Goal: Task Accomplishment & Management: Use online tool/utility

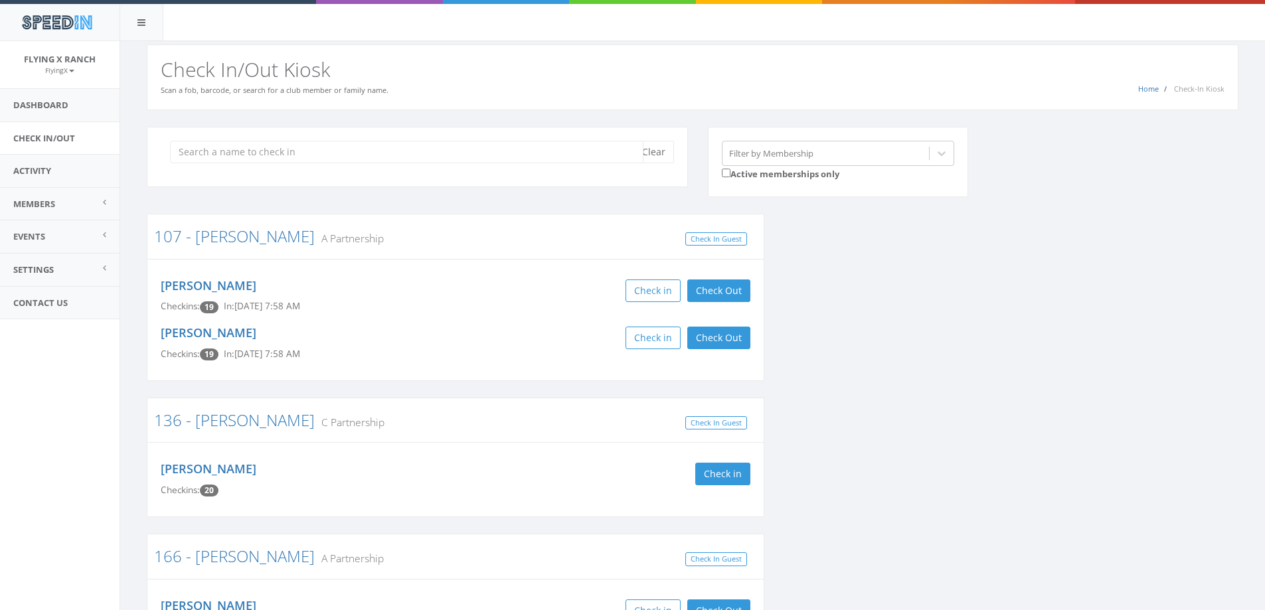
click at [409, 147] on input "search" at bounding box center [407, 152] width 474 height 23
type input "merritt"
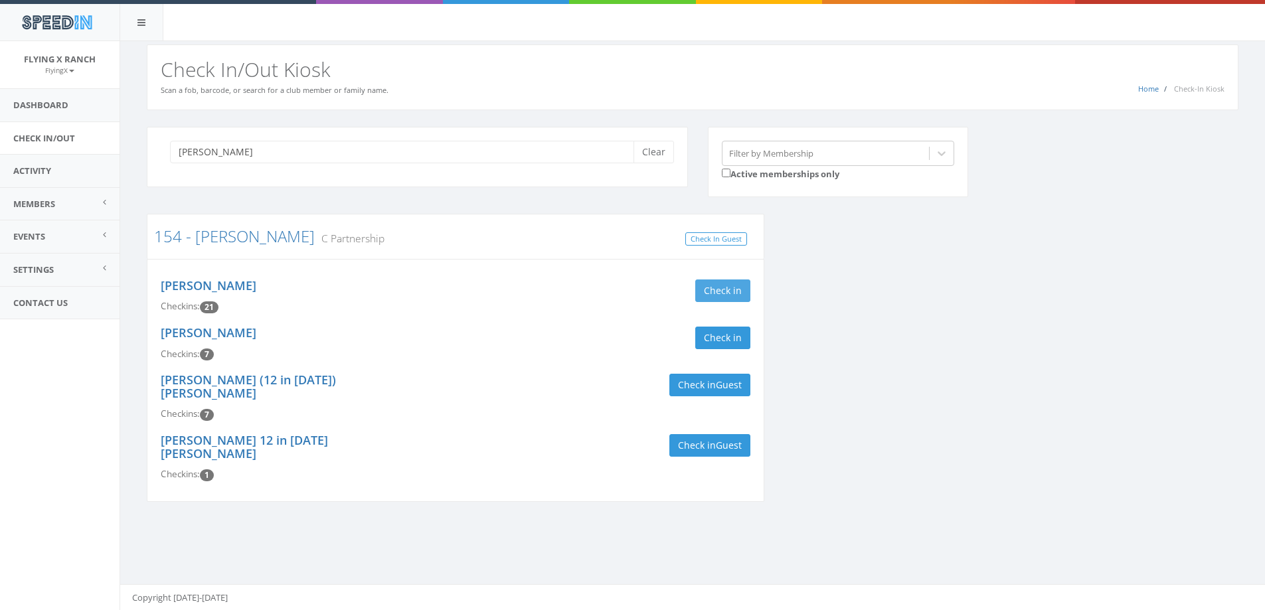
type input "merritt"
click at [739, 292] on button "Check in" at bounding box center [722, 291] width 55 height 23
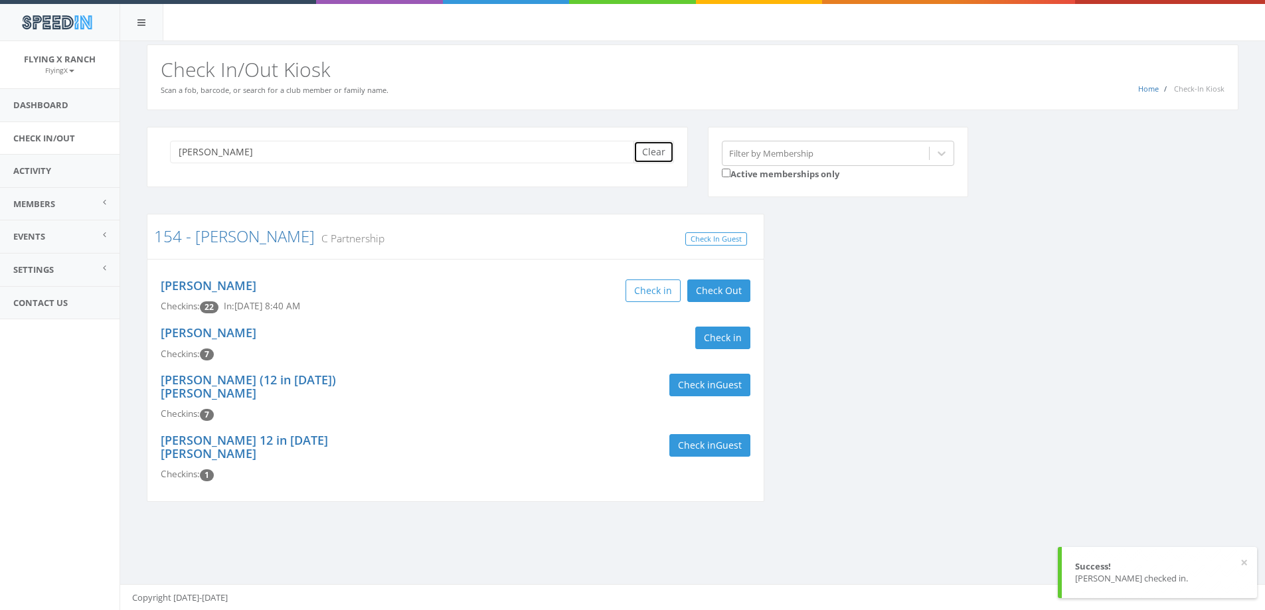
click at [656, 147] on button "Clear" at bounding box center [654, 152] width 41 height 23
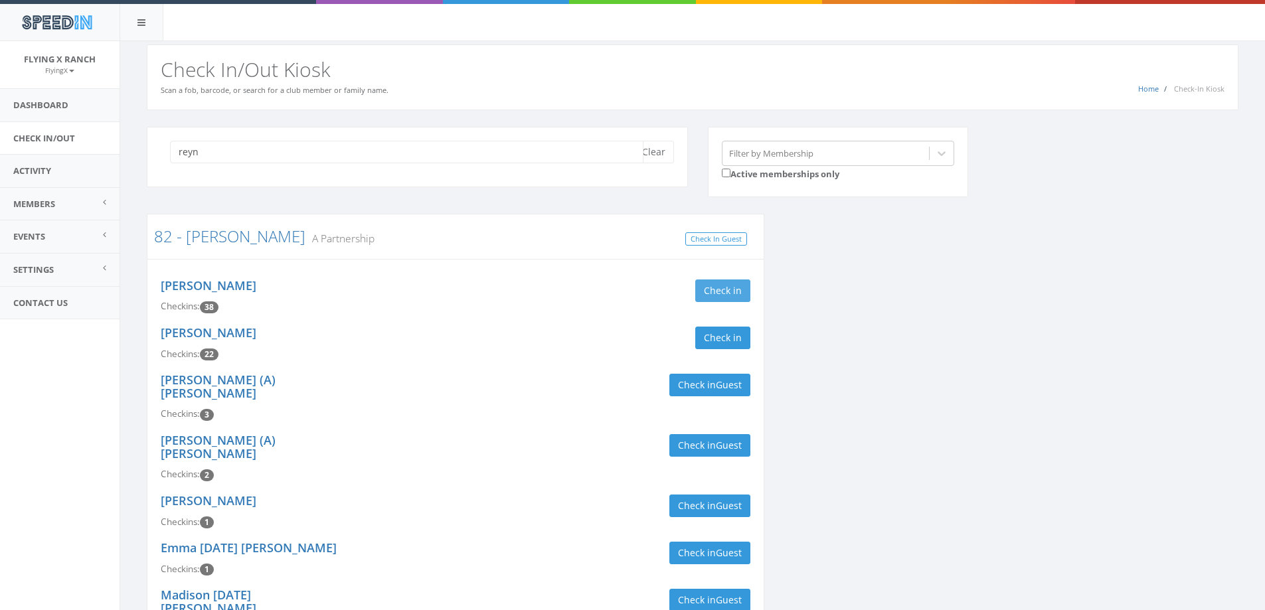
type input "reyn"
drag, startPoint x: 717, startPoint y: 294, endPoint x: 715, endPoint y: 325, distance: 31.3
click at [717, 296] on button "Check in" at bounding box center [722, 291] width 55 height 23
click at [713, 336] on button "Check in" at bounding box center [722, 338] width 55 height 23
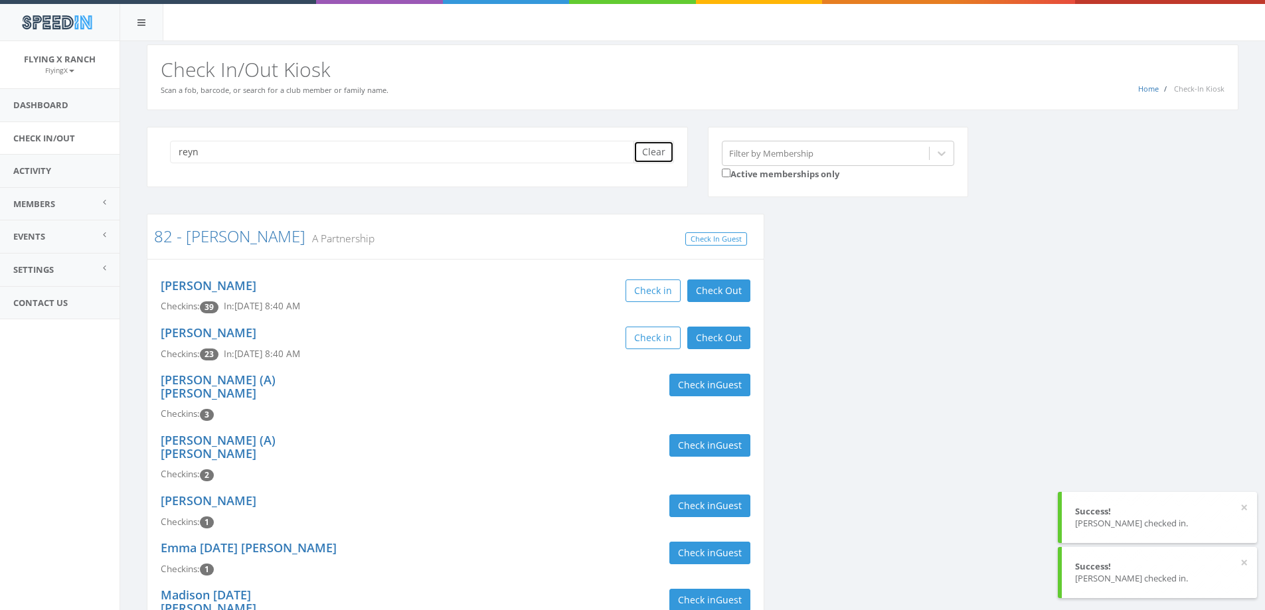
click at [648, 156] on button "Clear" at bounding box center [654, 152] width 41 height 23
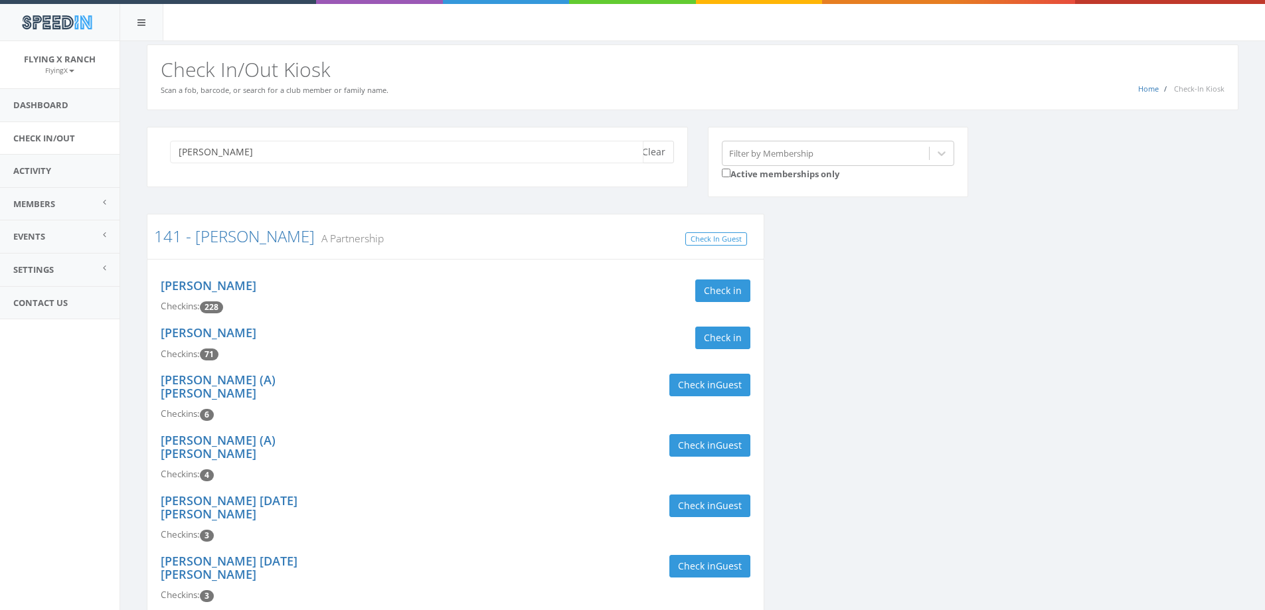
type input "gigu"
click at [662, 156] on button "Clear" at bounding box center [654, 152] width 41 height 23
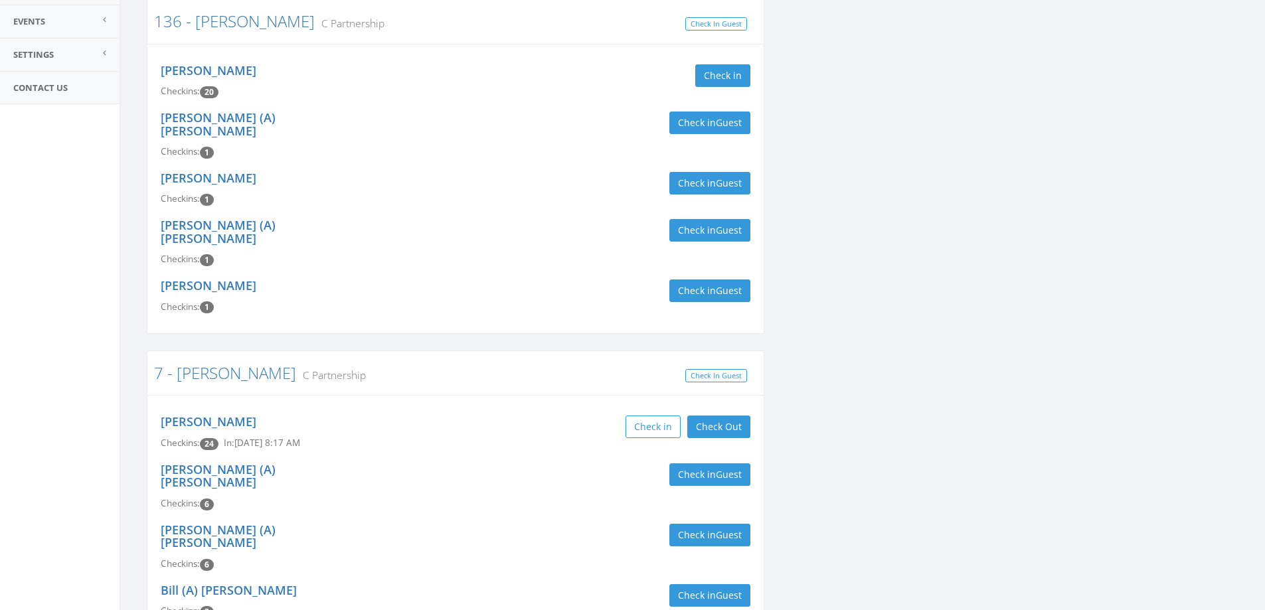
scroll to position [266, 0]
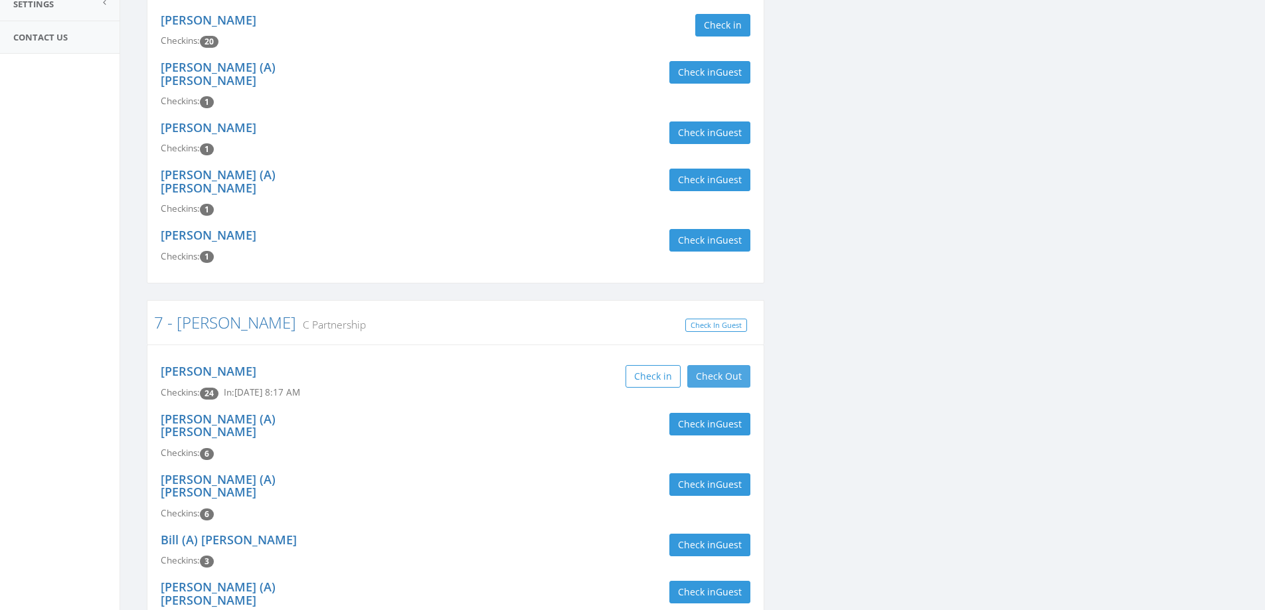
type input "cobb"
click at [728, 365] on button "Check Out" at bounding box center [719, 376] width 63 height 23
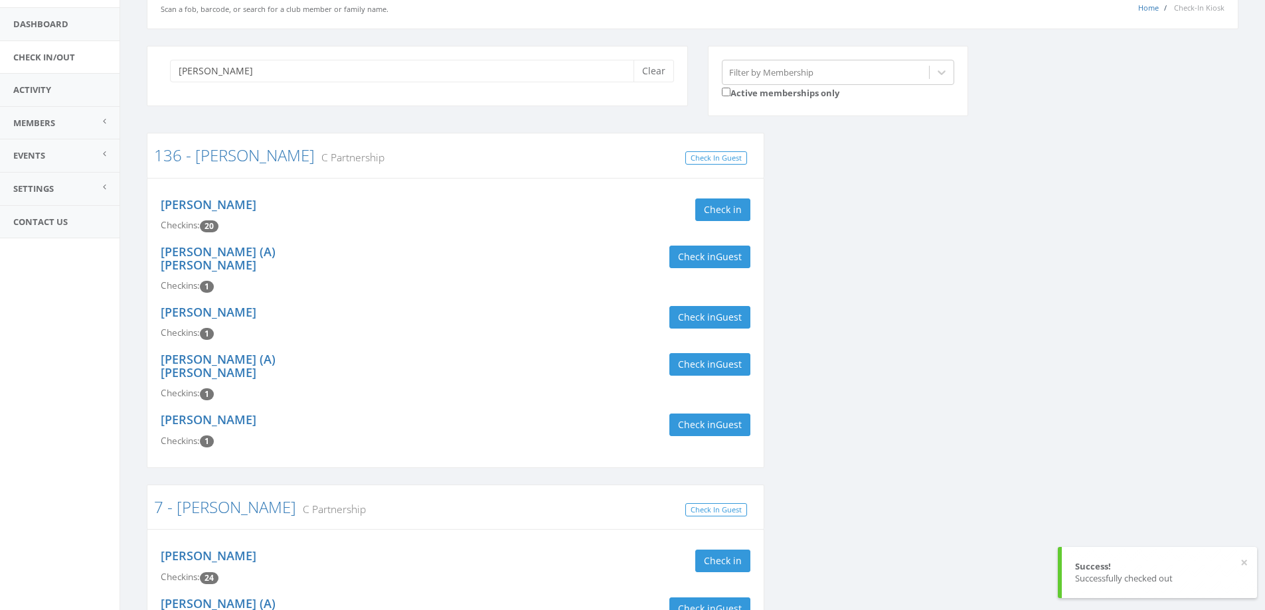
scroll to position [0, 0]
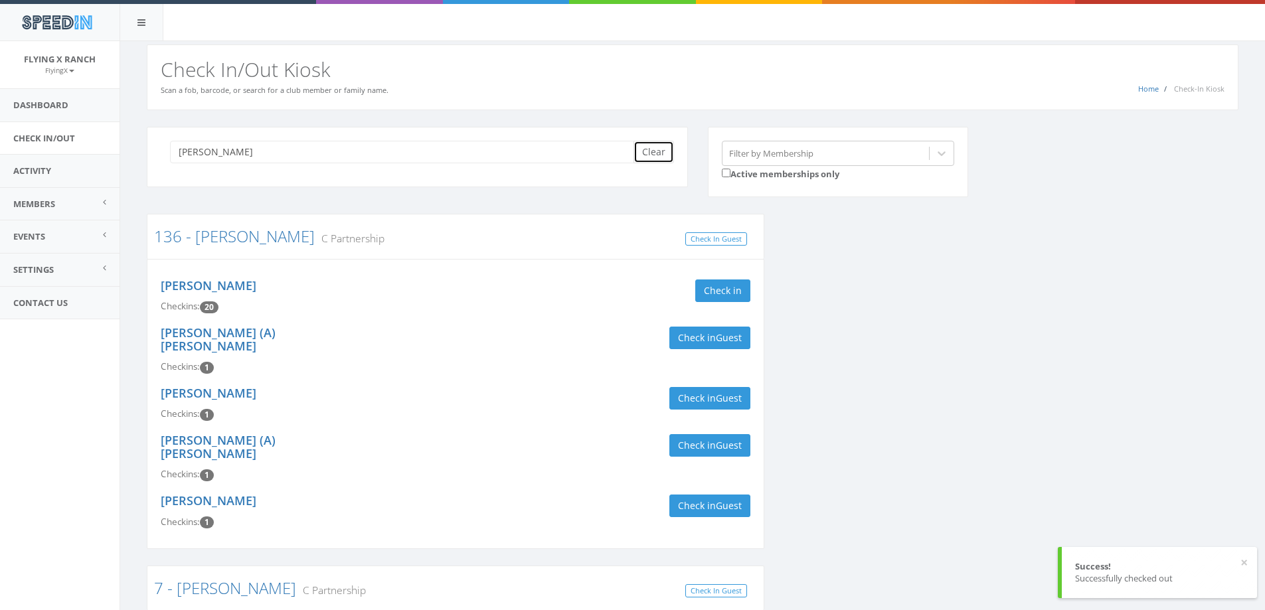
click at [638, 157] on button "Clear" at bounding box center [654, 152] width 41 height 23
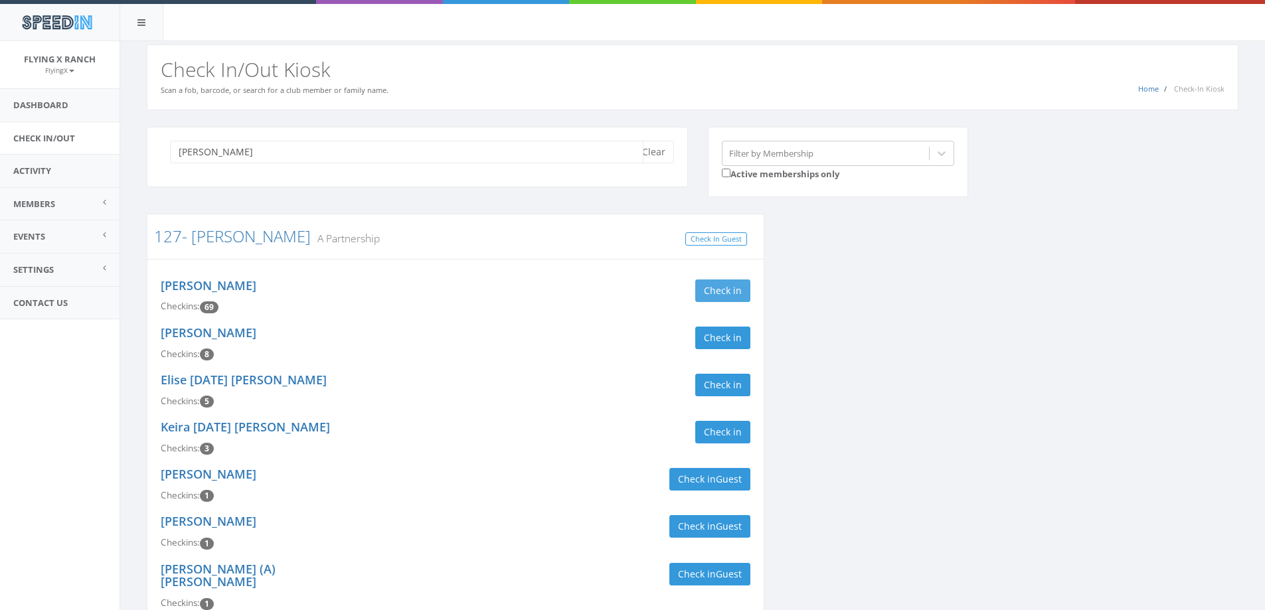
type input "gerdes"
click at [727, 284] on button "Check in" at bounding box center [722, 291] width 55 height 23
click at [663, 155] on button "Clear" at bounding box center [654, 152] width 41 height 23
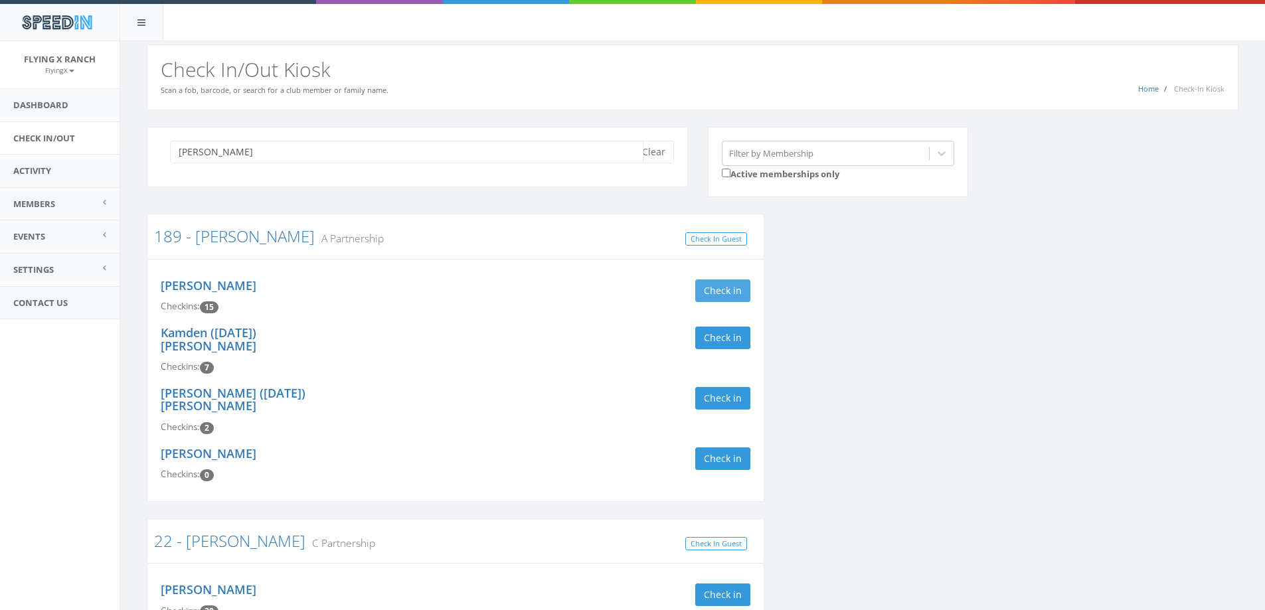
type input "flynn"
click at [739, 289] on button "Check in" at bounding box center [722, 291] width 55 height 23
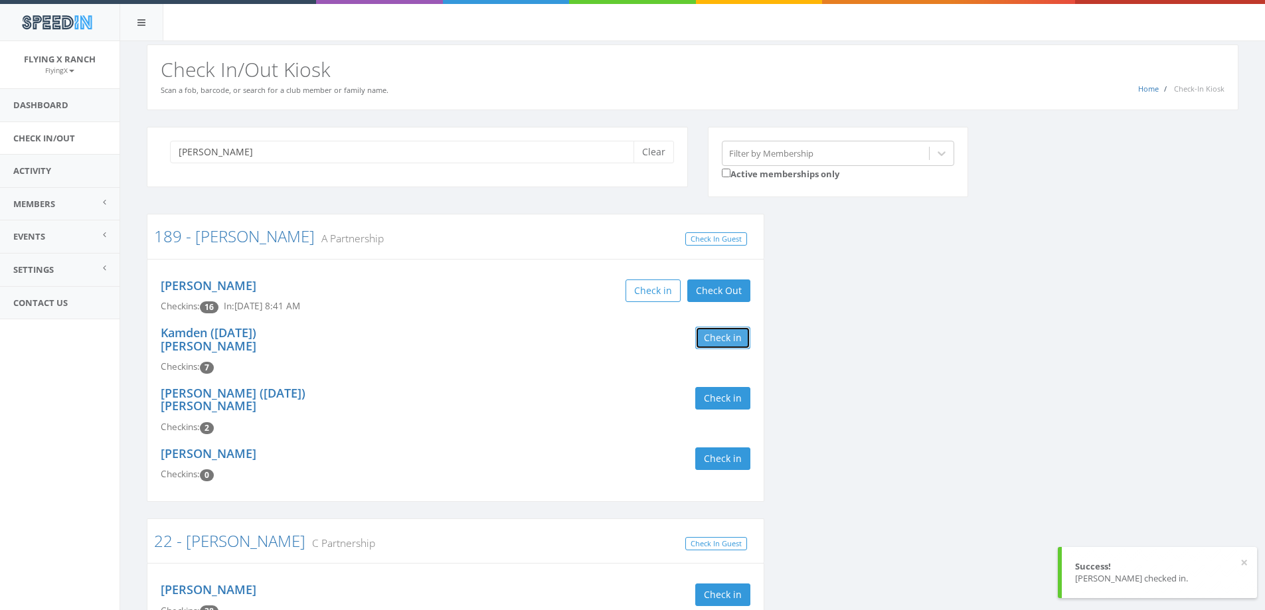
click at [709, 337] on button "Check in" at bounding box center [722, 338] width 55 height 23
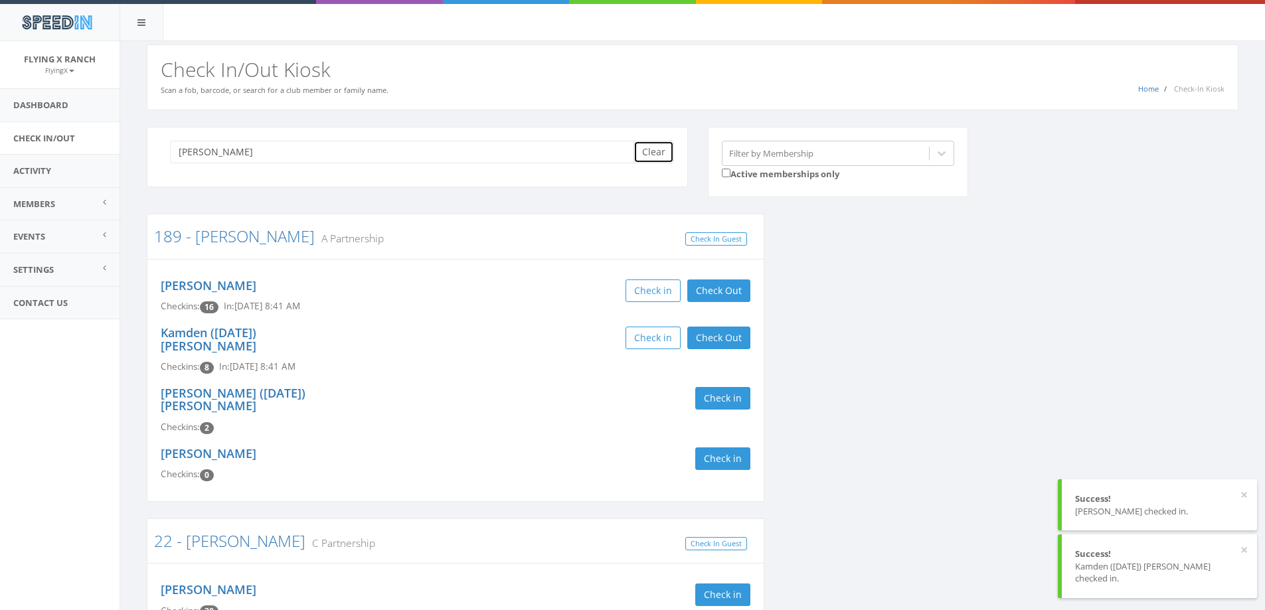
click at [652, 150] on button "Clear" at bounding box center [654, 152] width 41 height 23
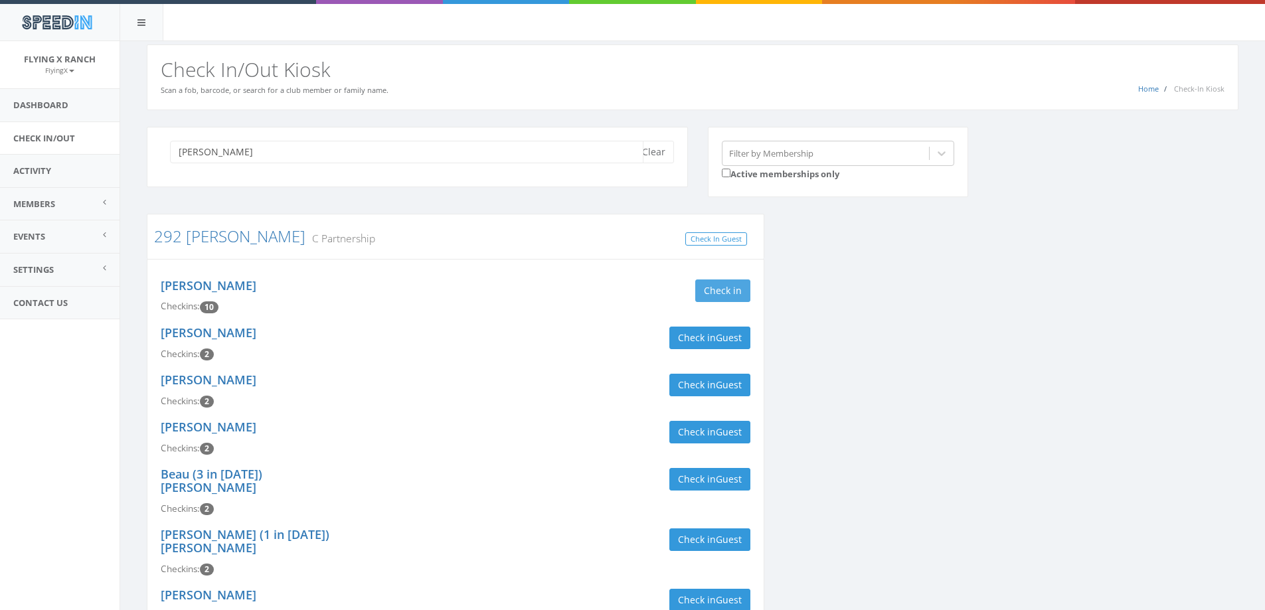
type input "neumann"
click at [718, 294] on button "Check in" at bounding box center [722, 291] width 55 height 23
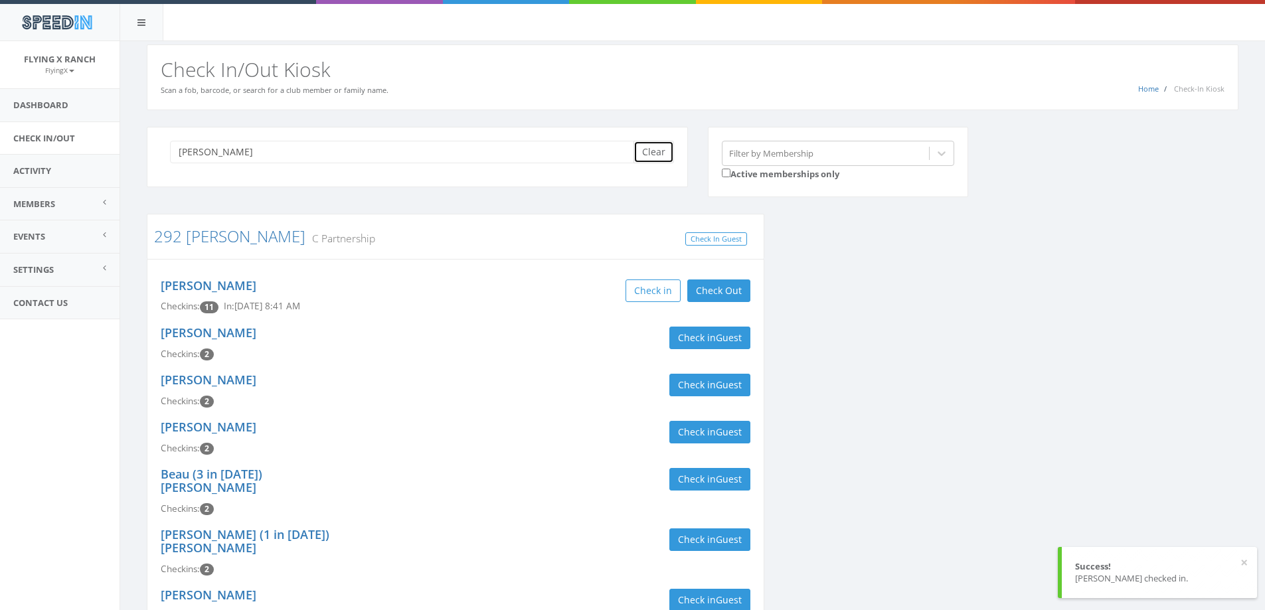
click at [647, 153] on button "Clear" at bounding box center [654, 152] width 41 height 23
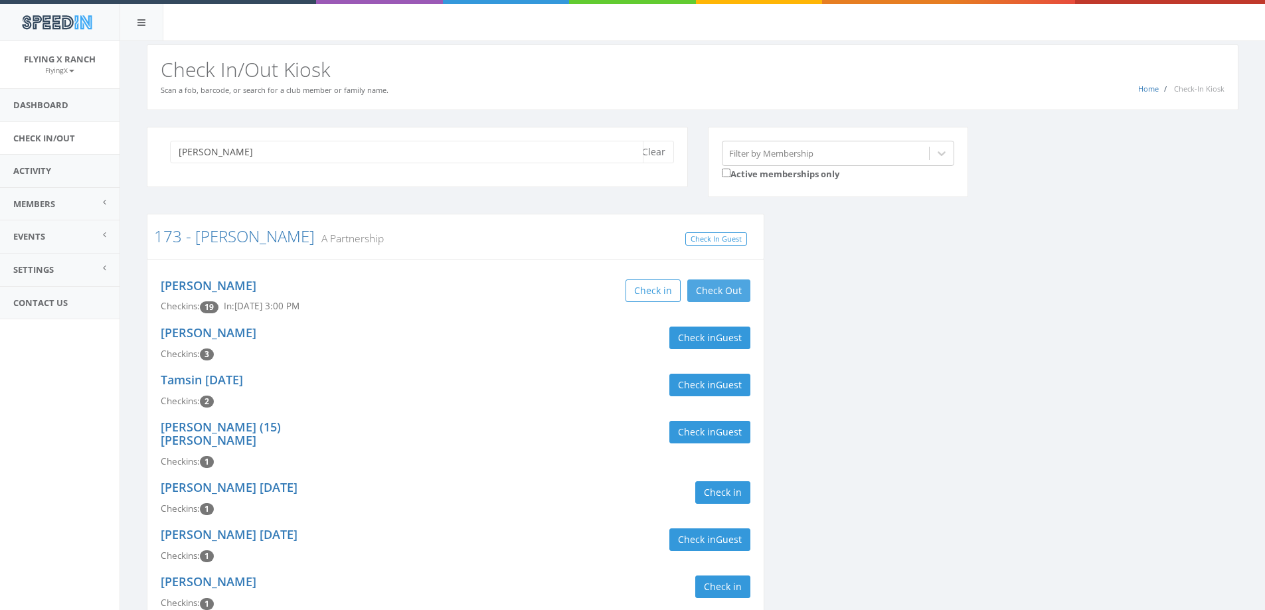
type input "roitz"
click at [741, 295] on button "Check Out" at bounding box center [719, 291] width 63 height 23
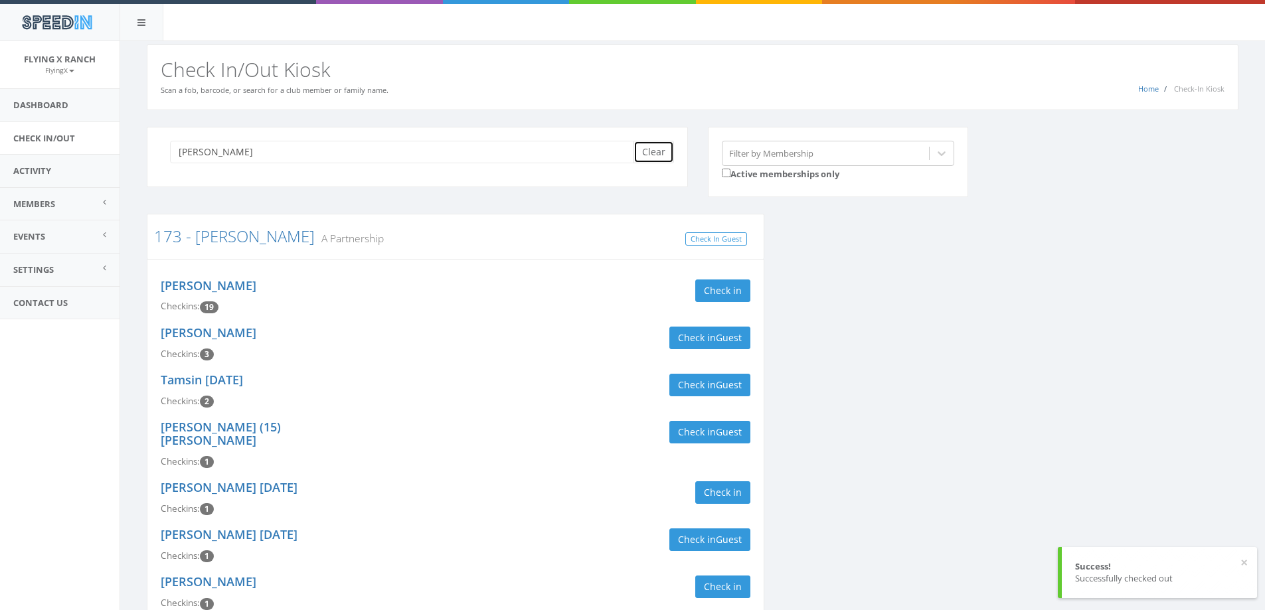
click at [662, 152] on button "Clear" at bounding box center [654, 152] width 41 height 23
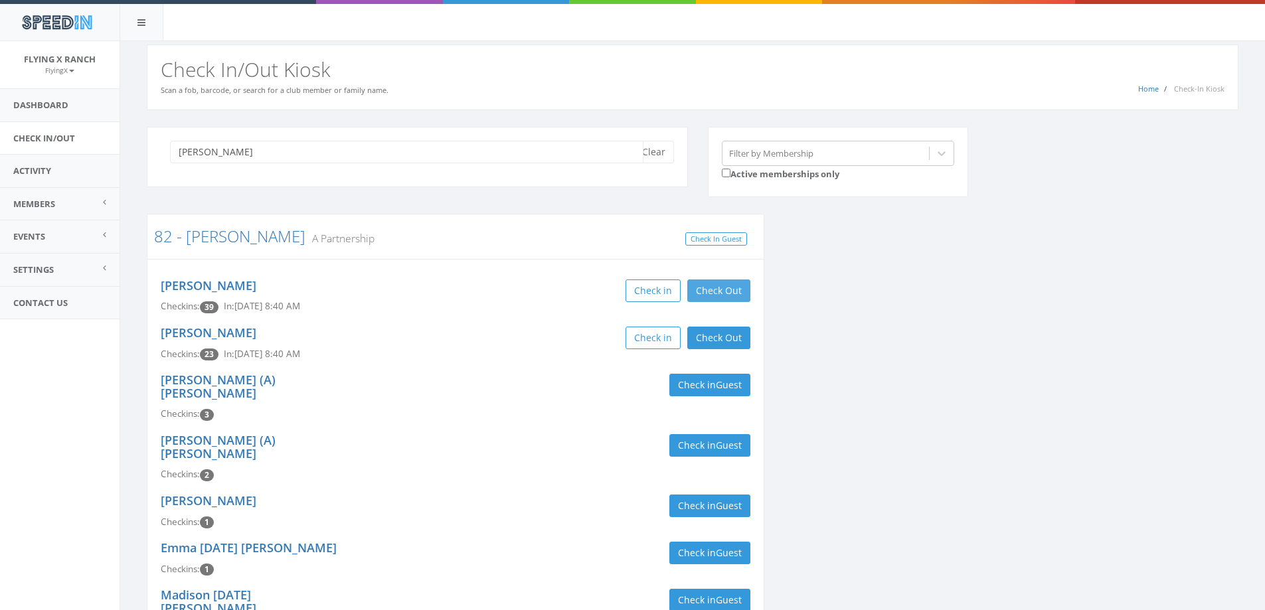
type input "reynol"
click at [725, 281] on button "Check Out" at bounding box center [719, 291] width 63 height 23
click at [723, 335] on button "Check Out" at bounding box center [719, 338] width 63 height 23
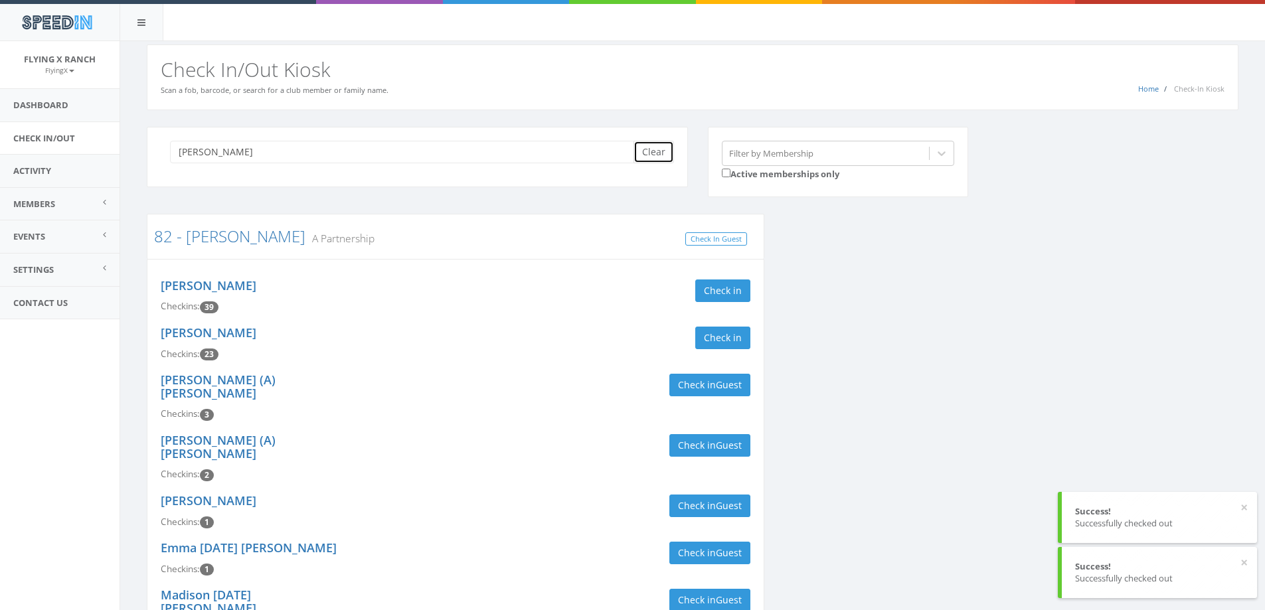
click at [662, 156] on button "Clear" at bounding box center [654, 152] width 41 height 23
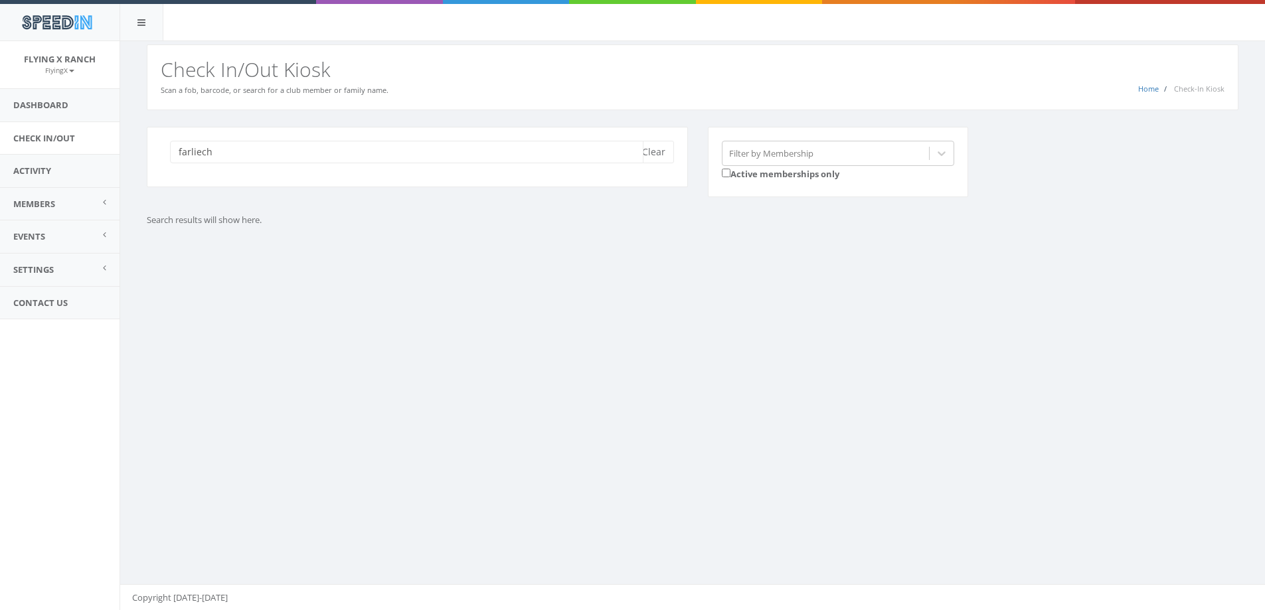
click at [181, 149] on input "farliech" at bounding box center [407, 152] width 474 height 23
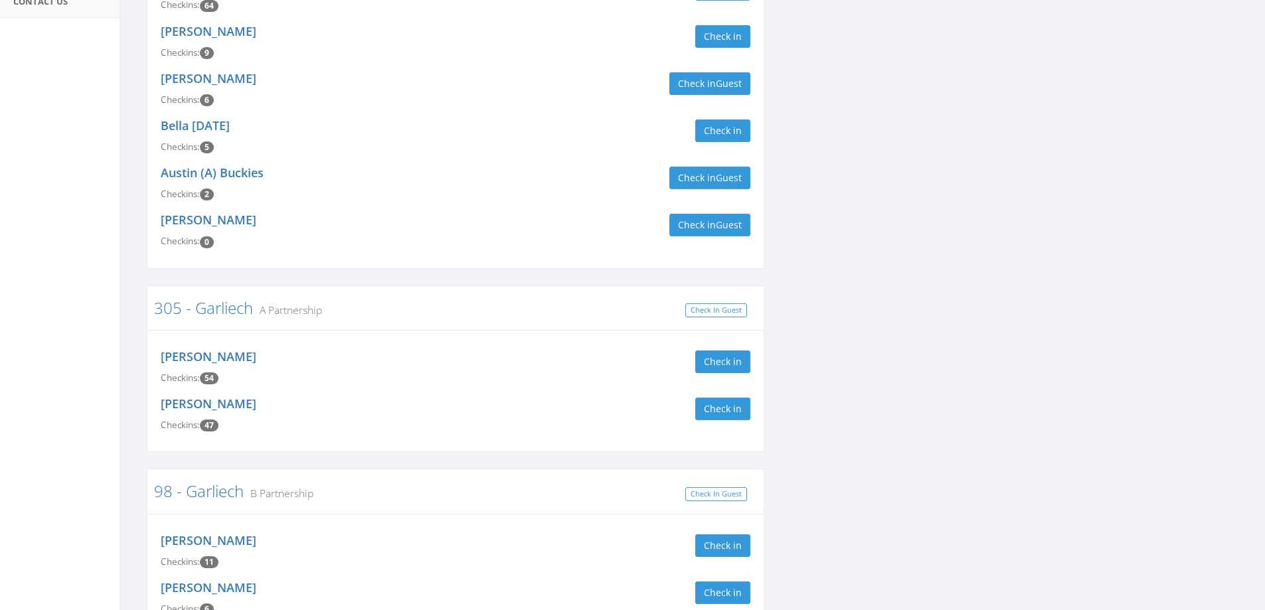
scroll to position [332, 0]
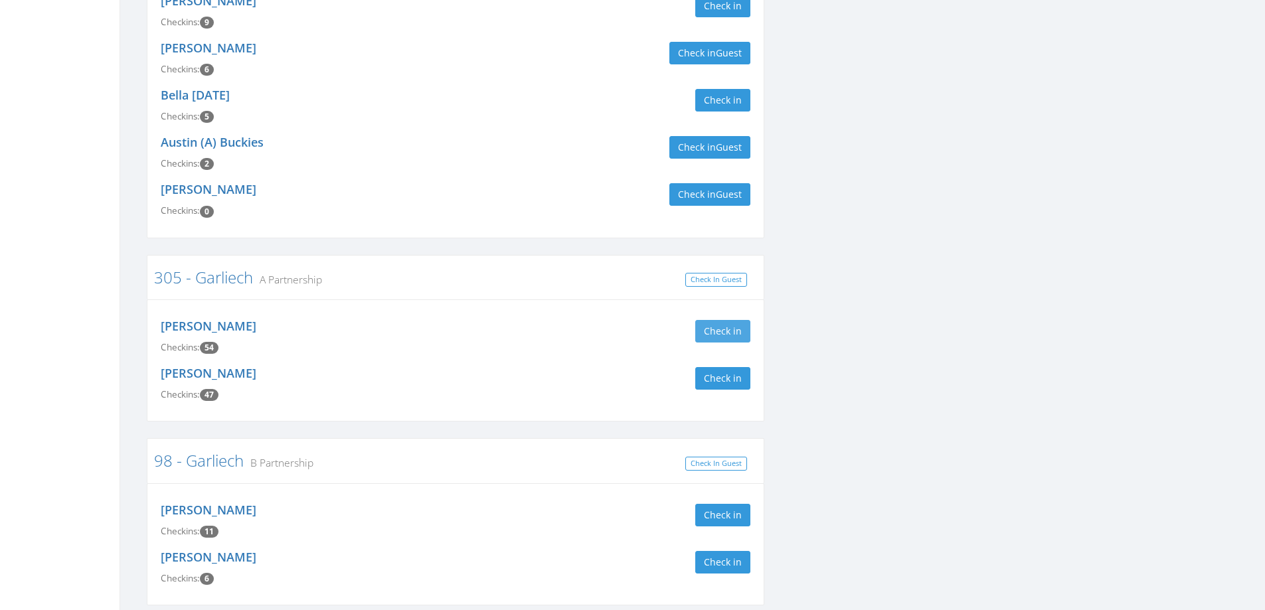
type input "garliech"
click at [731, 332] on button "Check in" at bounding box center [722, 331] width 55 height 23
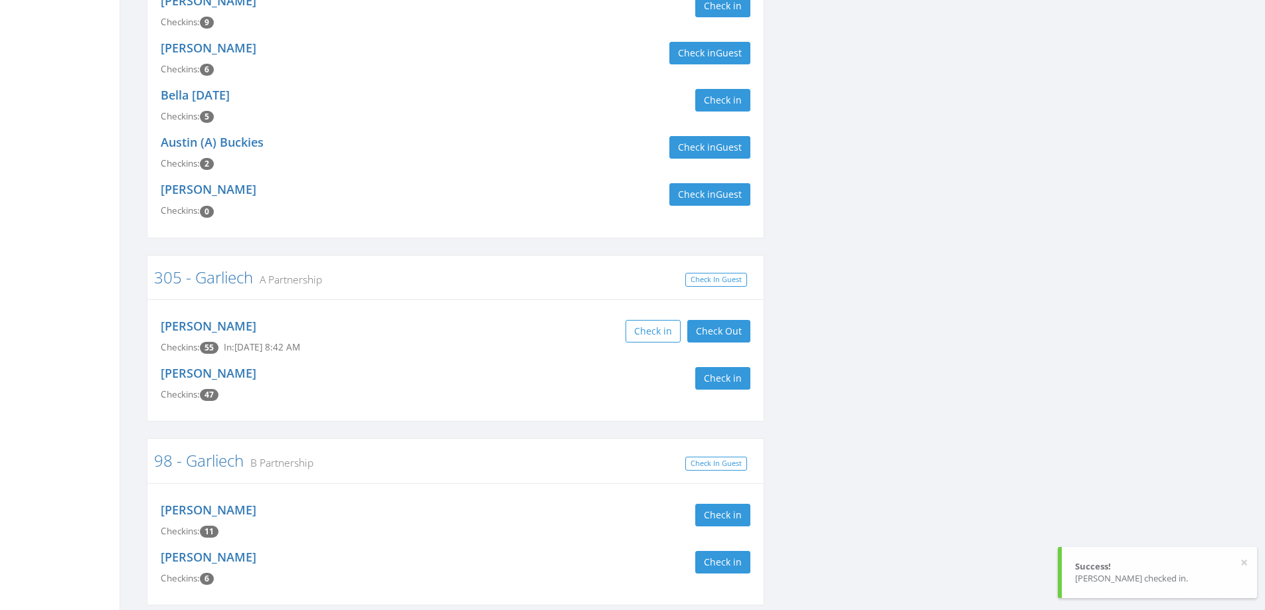
click at [566, 330] on div "Check in Check Out Check Out" at bounding box center [608, 331] width 285 height 23
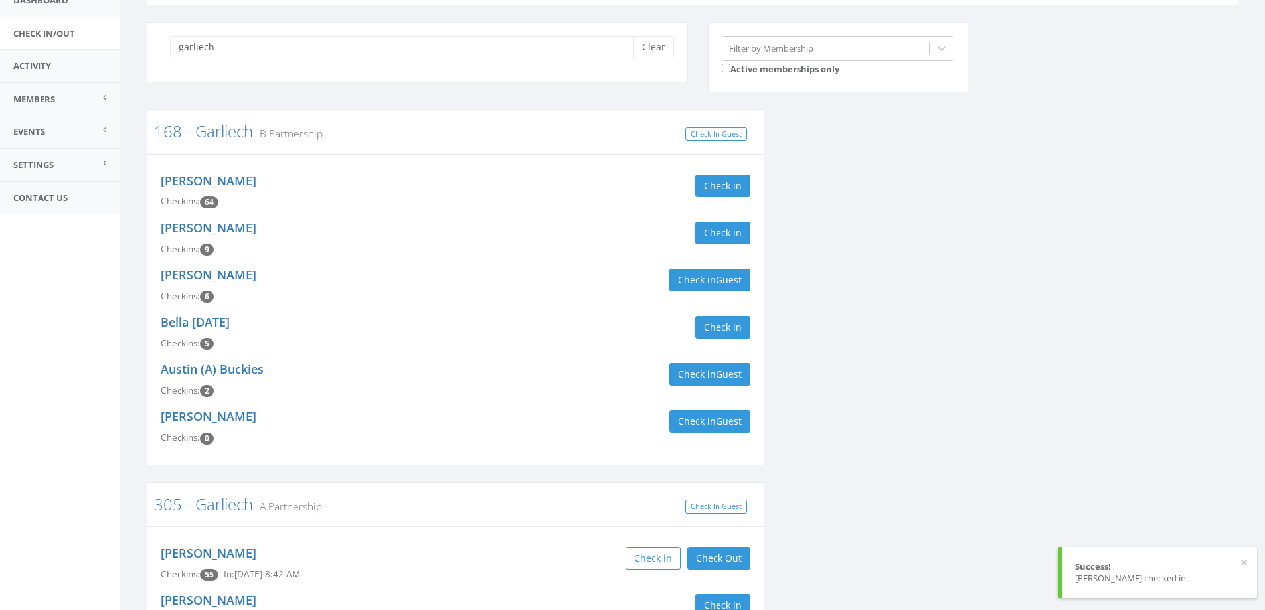
scroll to position [0, 0]
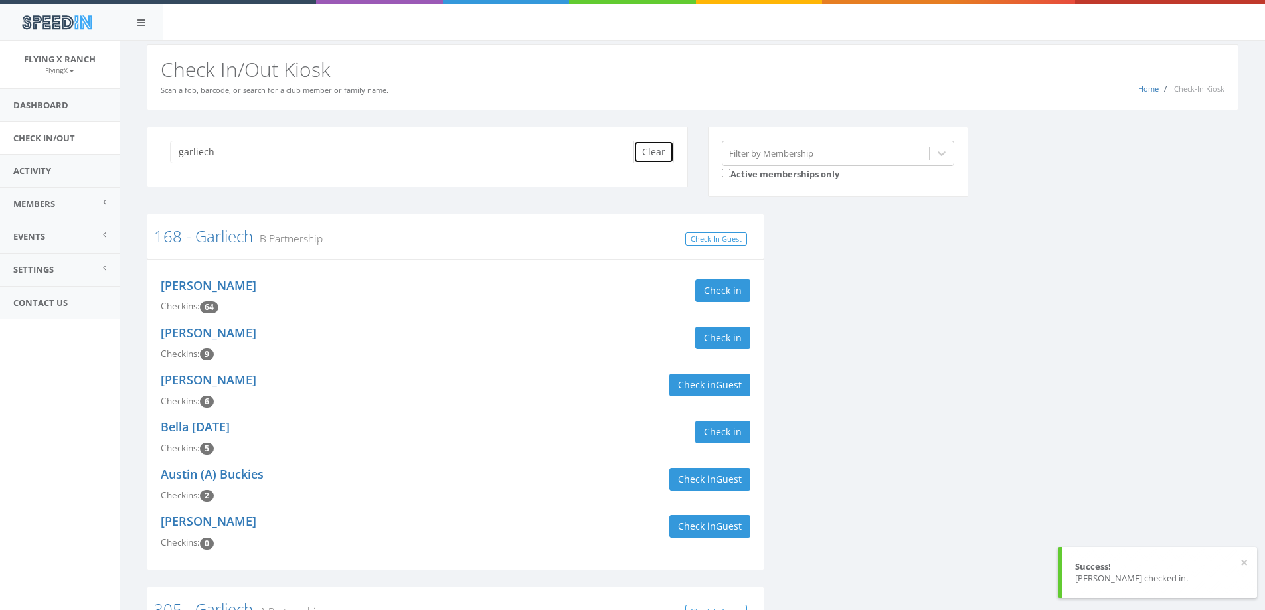
click at [645, 155] on button "Clear" at bounding box center [654, 152] width 41 height 23
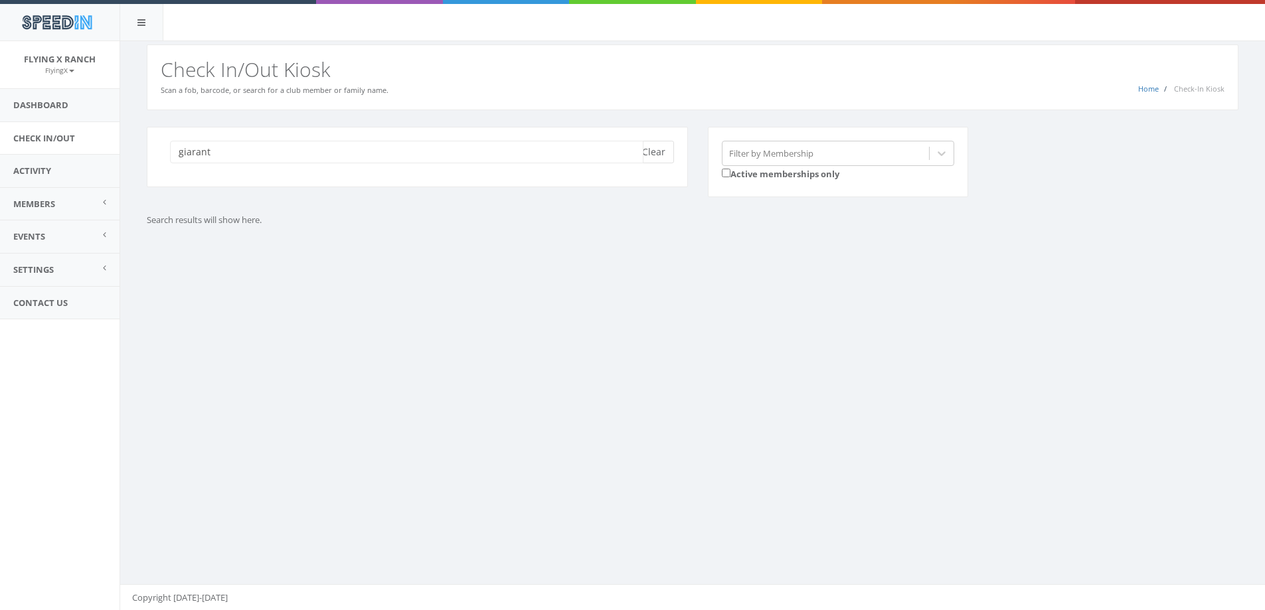
type input "giarant"
click at [660, 149] on button "Clear" at bounding box center [654, 152] width 41 height 23
type input "giarran"
click at [654, 155] on button "Clear" at bounding box center [654, 152] width 41 height 23
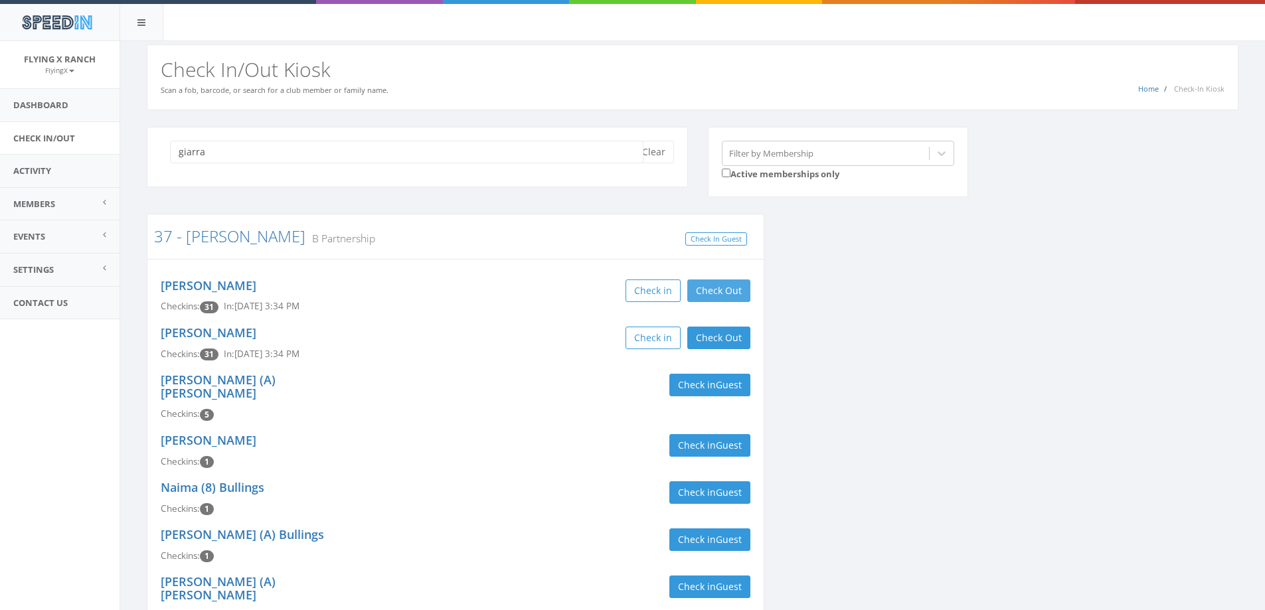
type input "giarra"
click at [723, 292] on button "Check Out" at bounding box center [719, 291] width 63 height 23
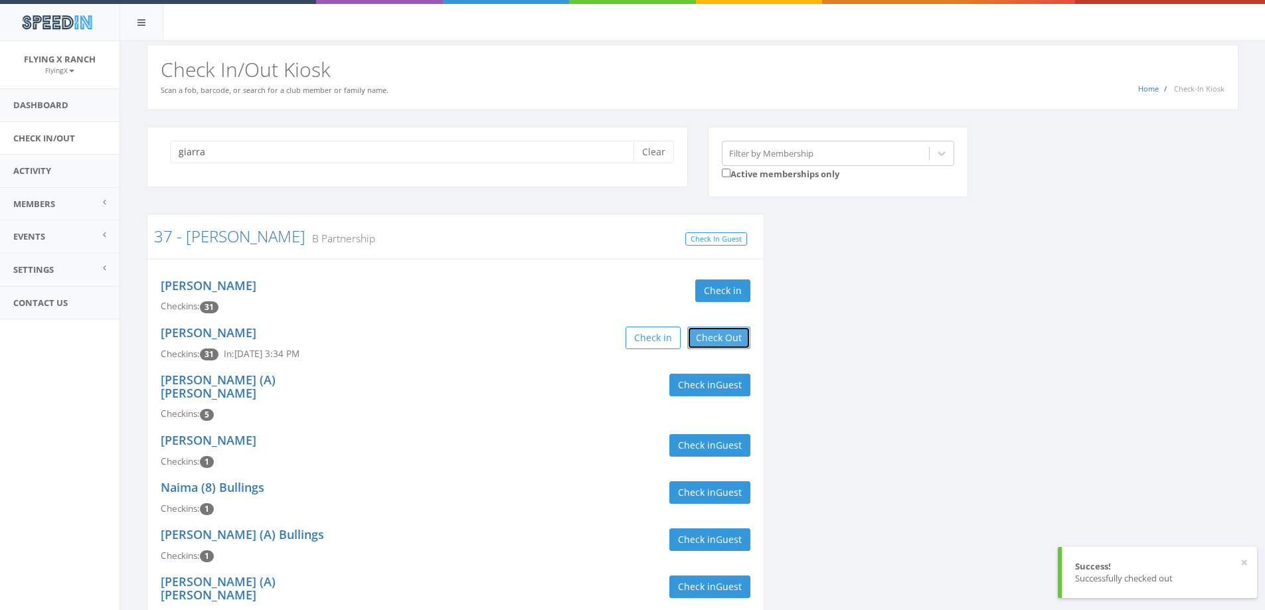
click at [713, 343] on button "Check Out" at bounding box center [719, 338] width 63 height 23
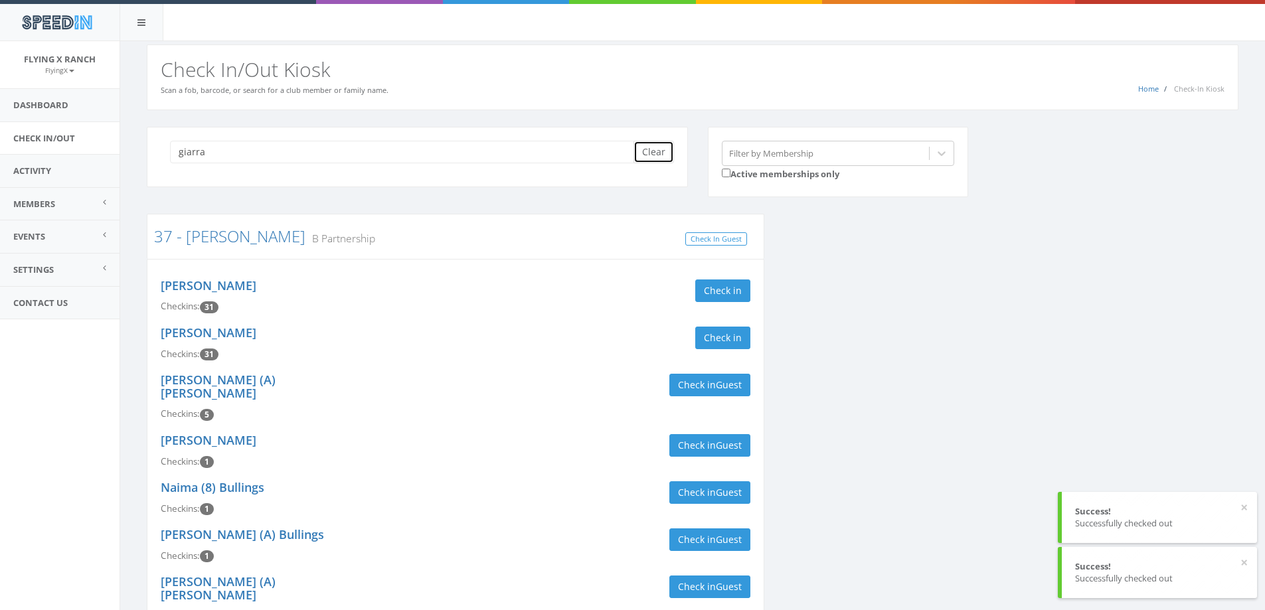
click at [657, 145] on button "Clear" at bounding box center [654, 152] width 41 height 23
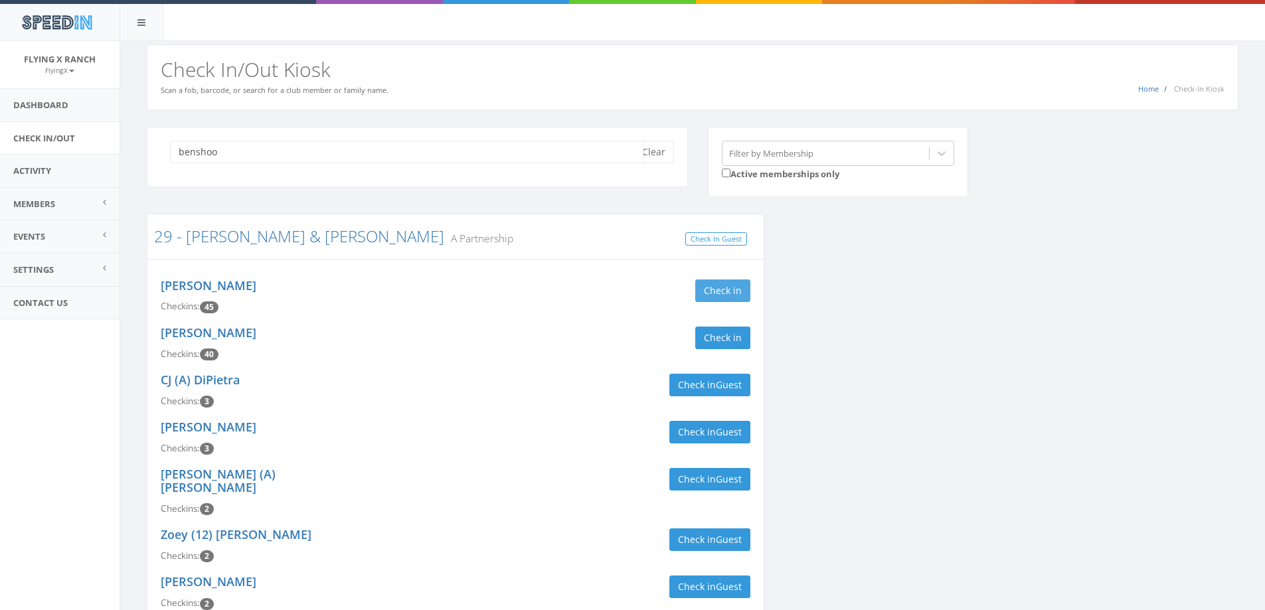
type input "benshoo"
click at [708, 291] on button "Check in" at bounding box center [722, 291] width 55 height 23
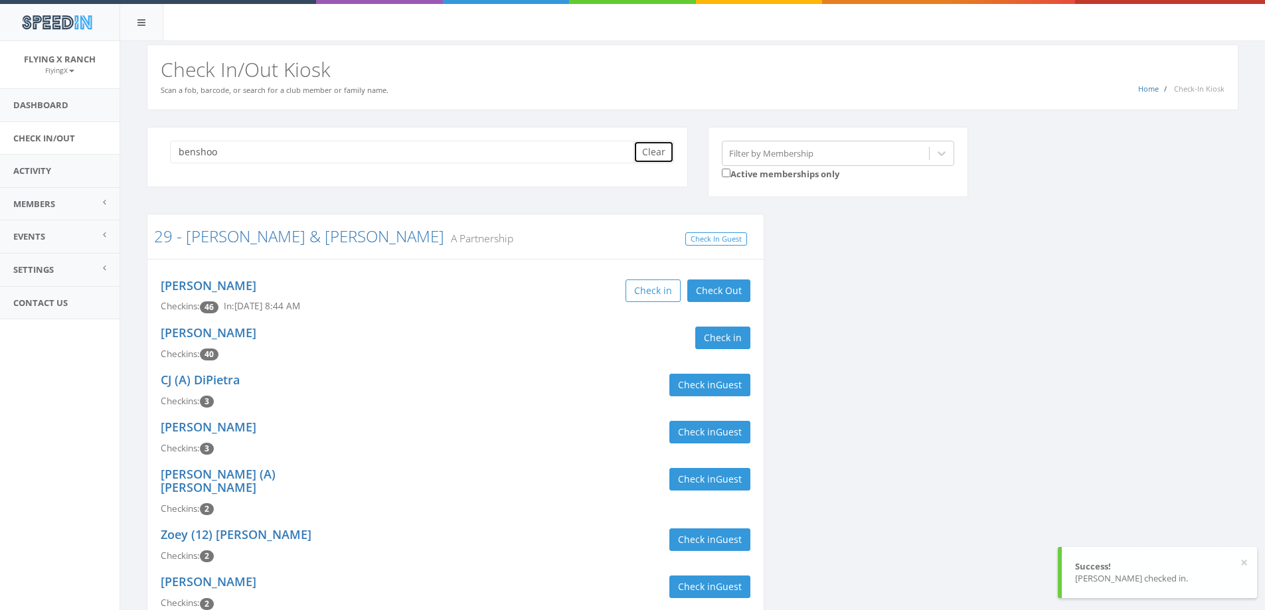
click at [660, 153] on button "Clear" at bounding box center [654, 152] width 41 height 23
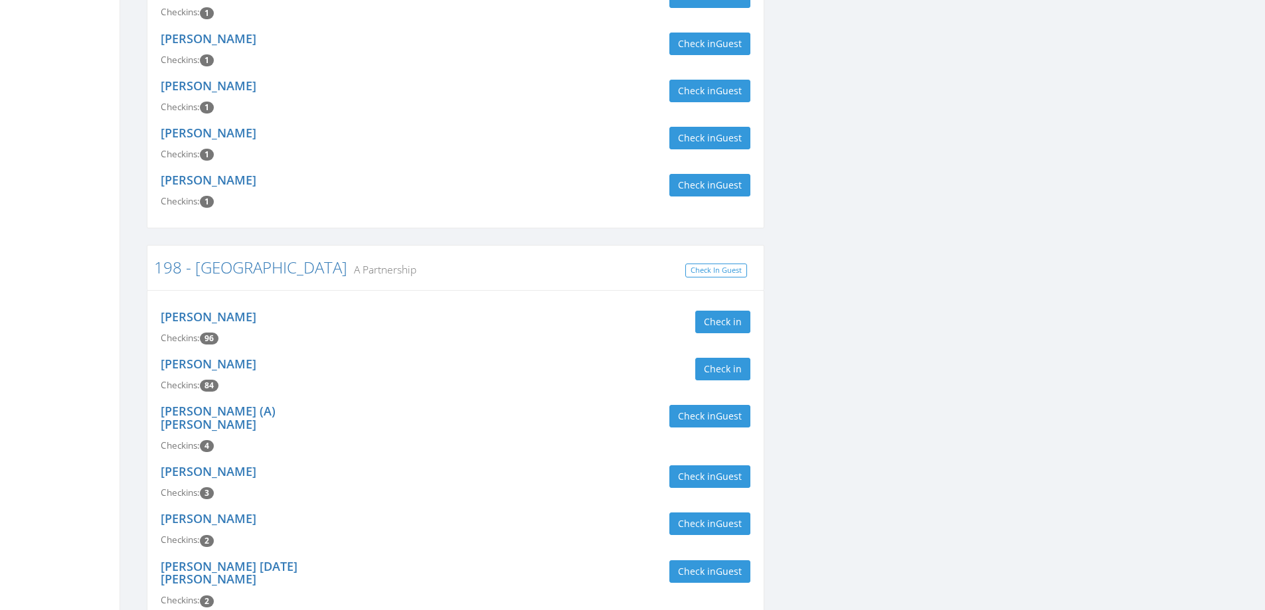
scroll to position [996, 0]
type input "needham"
click at [719, 310] on button "Check in" at bounding box center [722, 321] width 55 height 23
click at [496, 357] on div "Check in" at bounding box center [608, 368] width 285 height 23
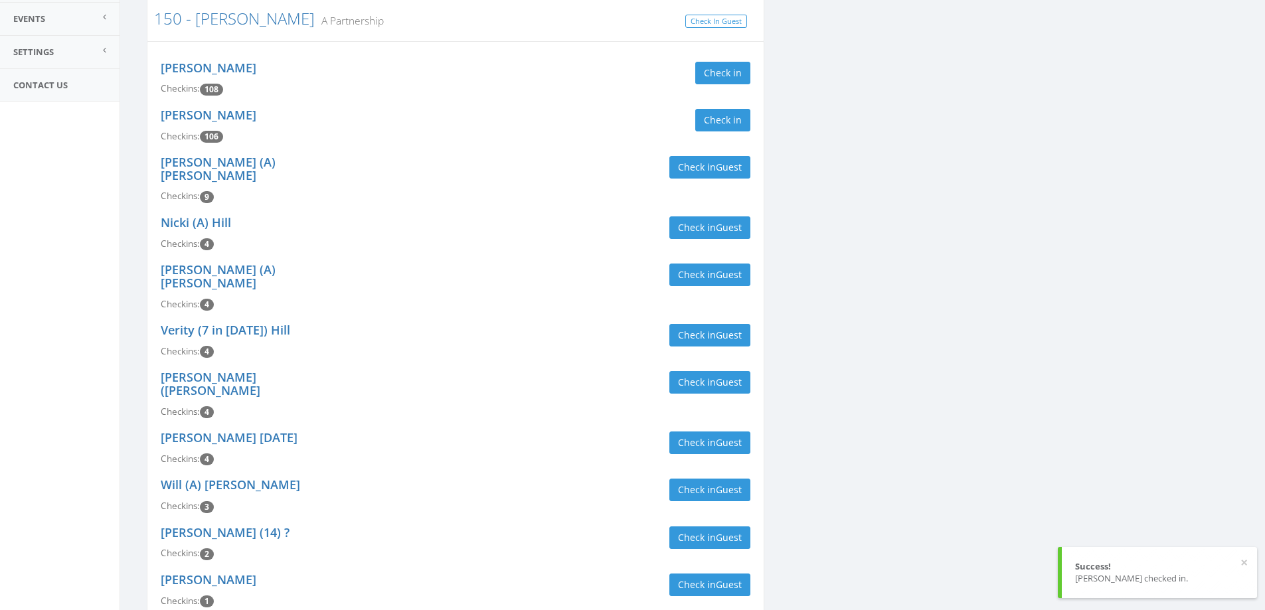
scroll to position [0, 0]
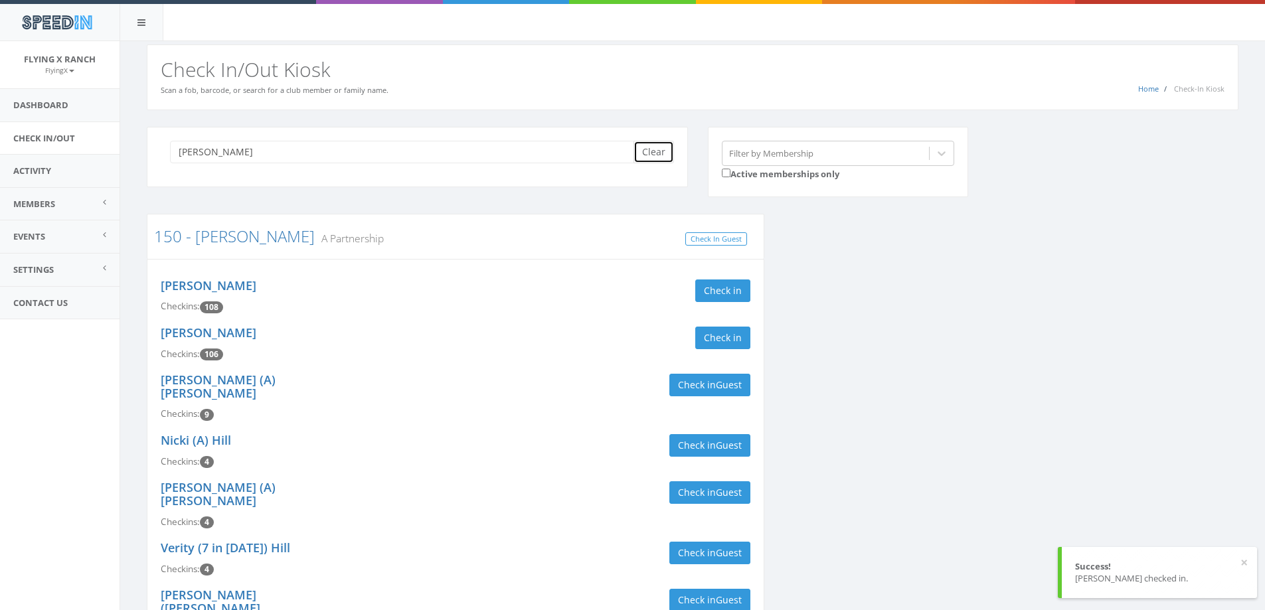
click at [648, 151] on button "Clear" at bounding box center [654, 152] width 41 height 23
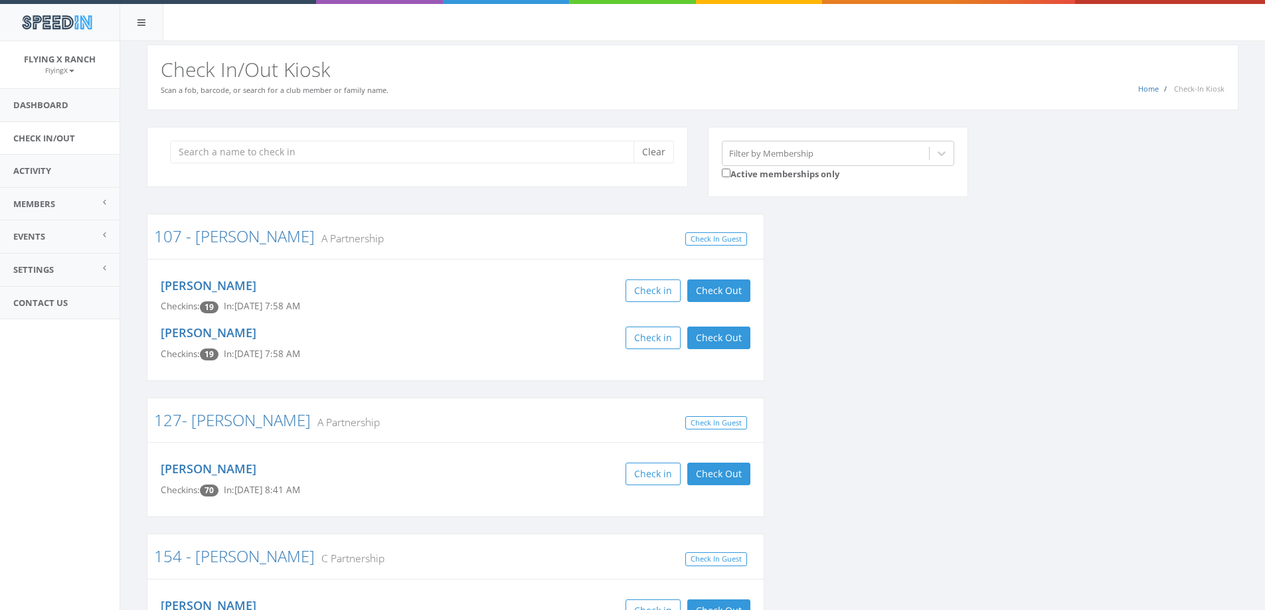
click at [491, 183] on div "Clear" at bounding box center [417, 157] width 541 height 60
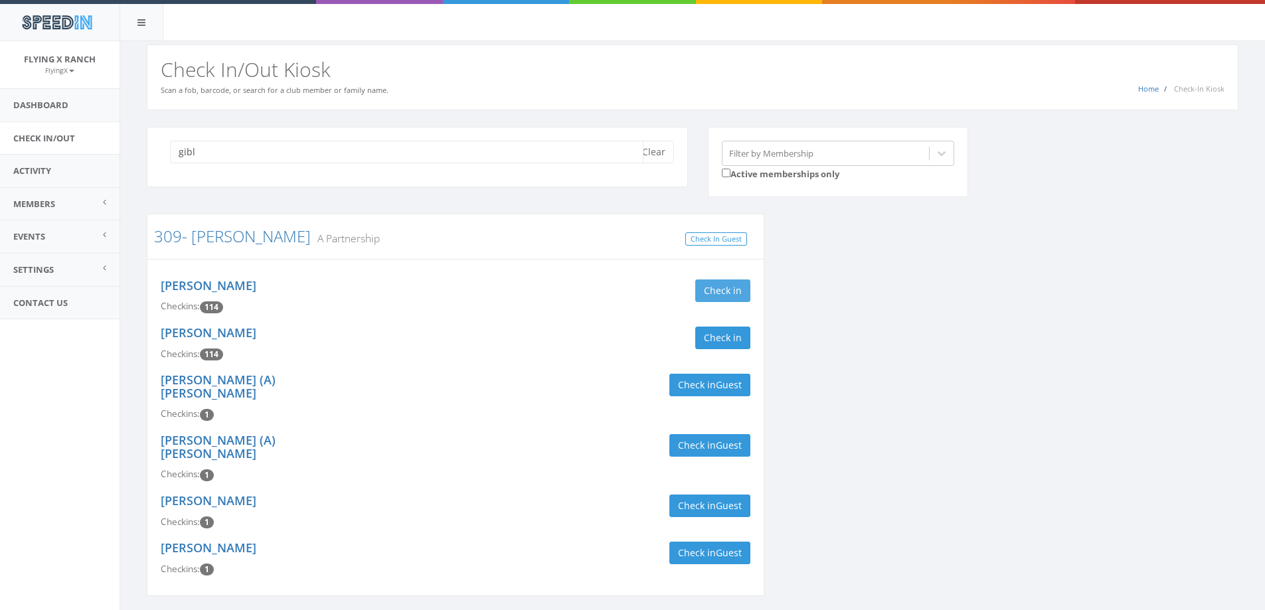
type input "gibl"
click at [729, 292] on button "Check in" at bounding box center [722, 291] width 55 height 23
click at [735, 340] on button "Check in" at bounding box center [722, 338] width 55 height 23
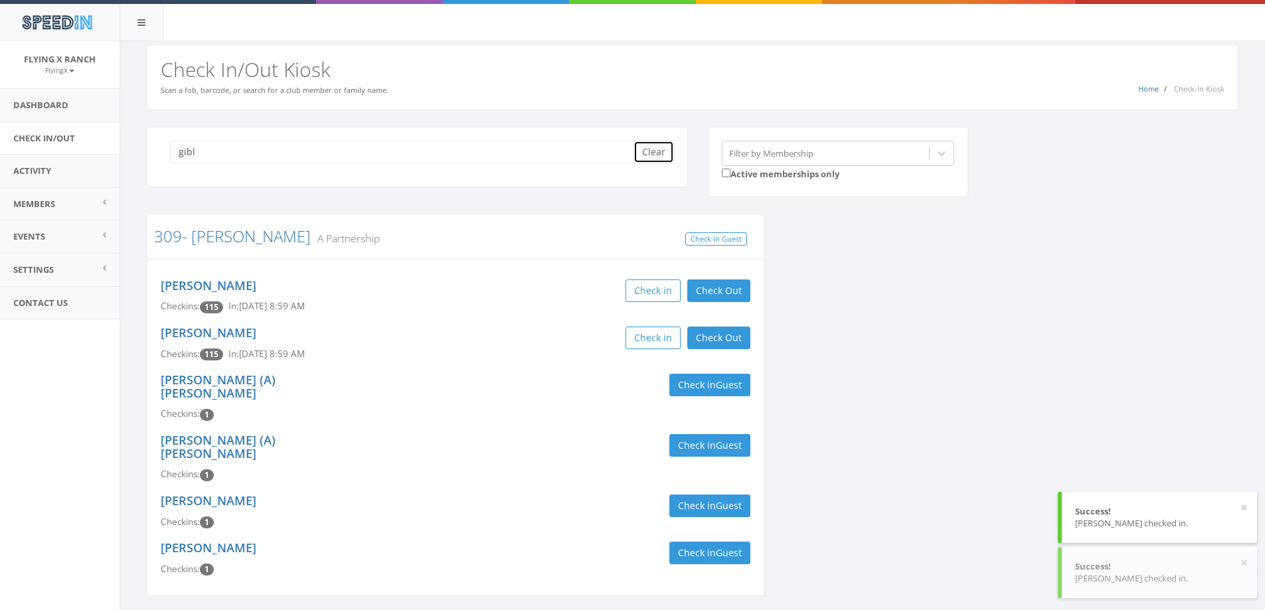
click at [662, 153] on button "Clear" at bounding box center [654, 152] width 41 height 23
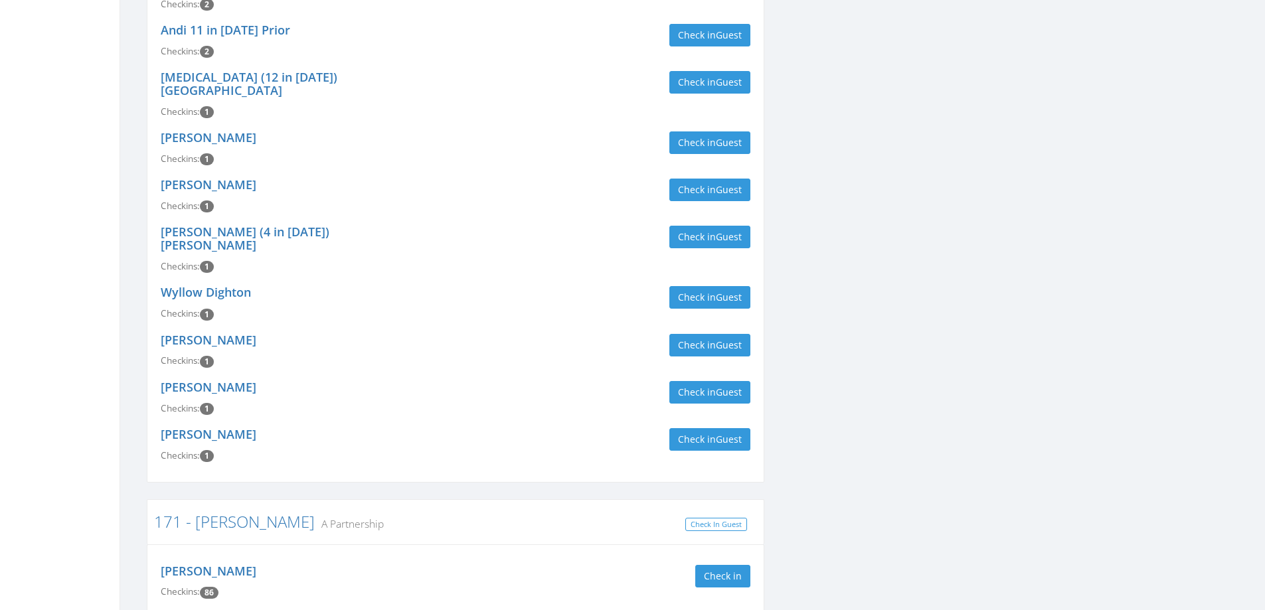
scroll to position [1860, 0]
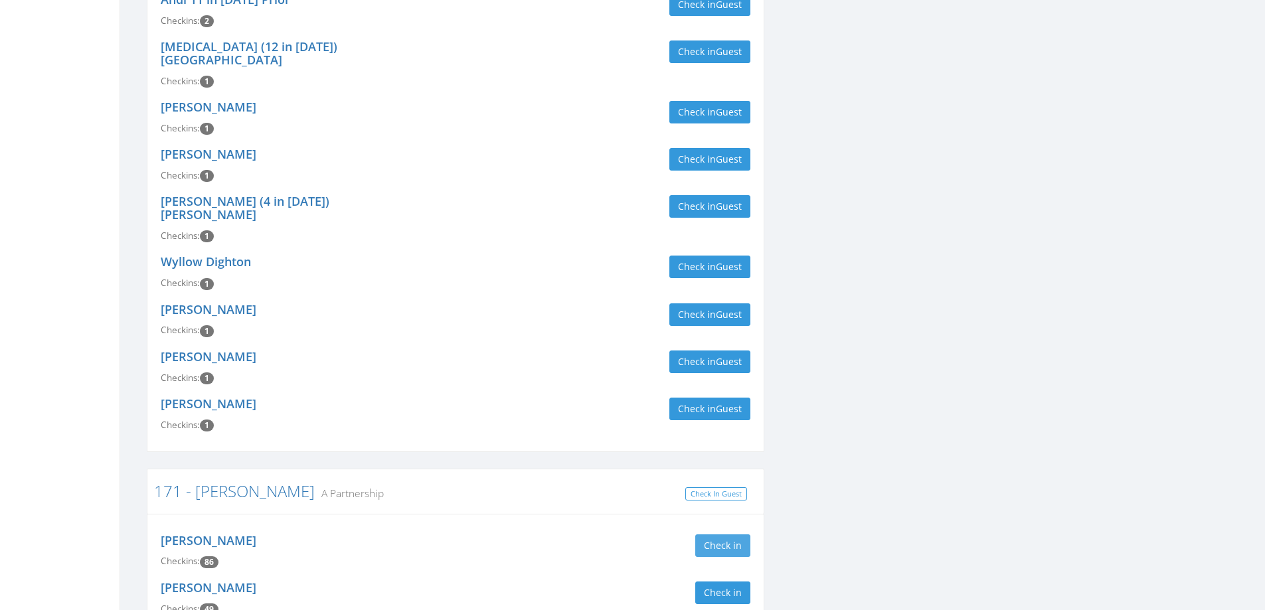
type input "cumming"
click at [713, 535] on button "Check in" at bounding box center [722, 546] width 55 height 23
drag, startPoint x: 712, startPoint y: 314, endPoint x: 677, endPoint y: 316, distance: 35.3
click at [713, 582] on button "Check in" at bounding box center [722, 593] width 55 height 23
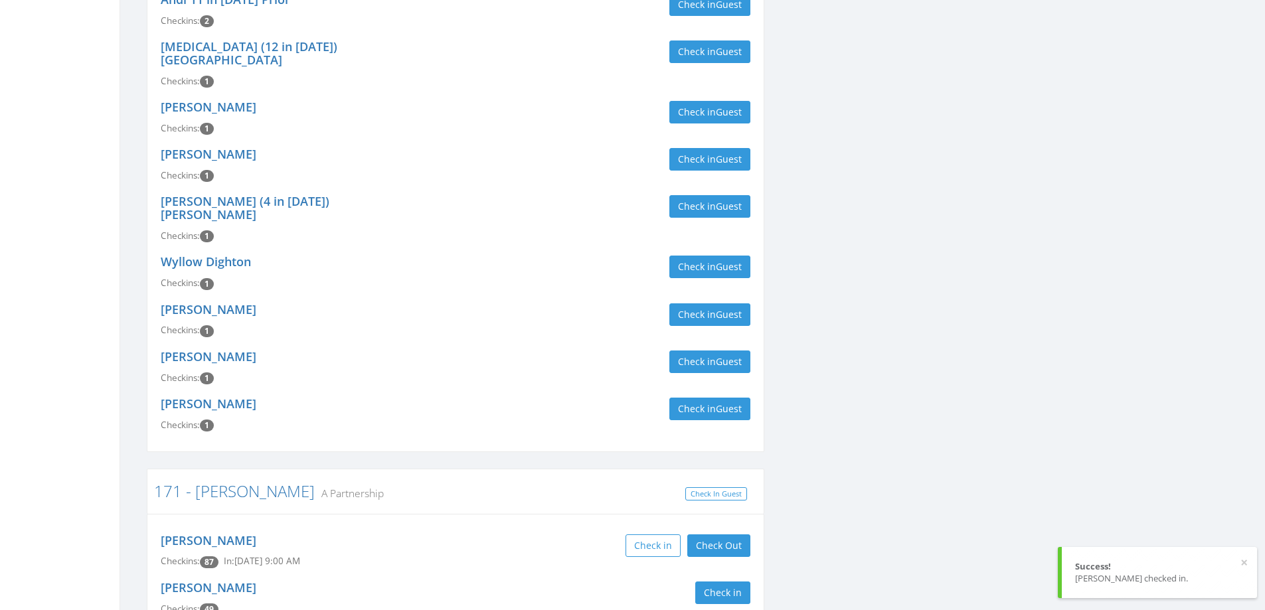
click at [507, 582] on div "Check in" at bounding box center [608, 593] width 285 height 23
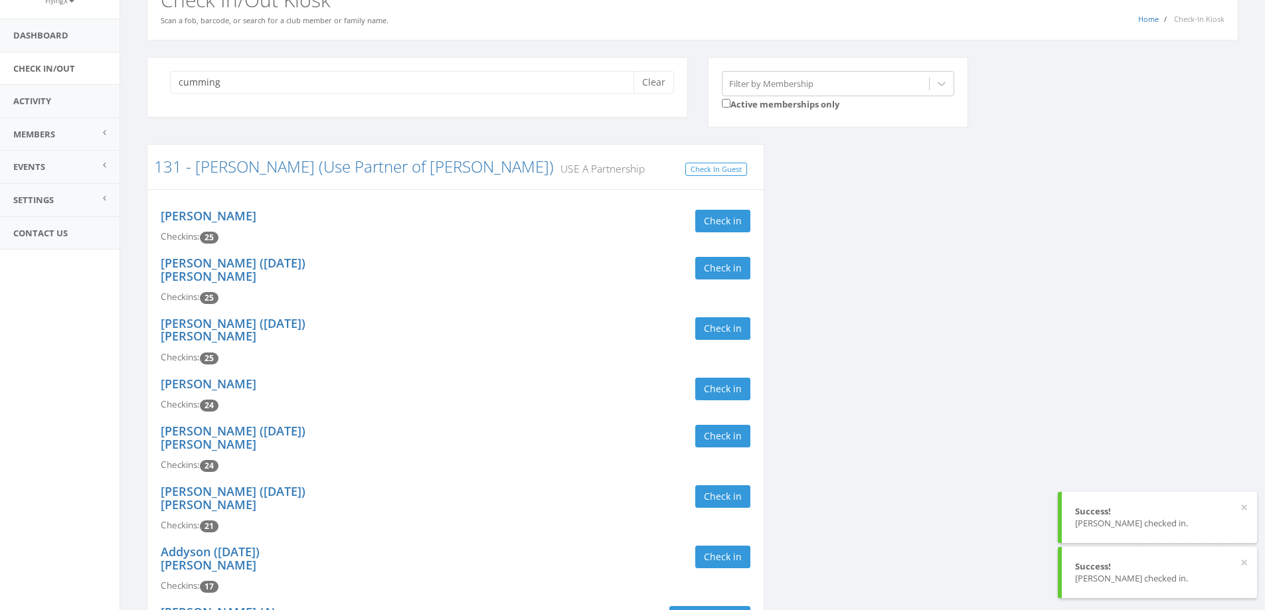
scroll to position [0, 0]
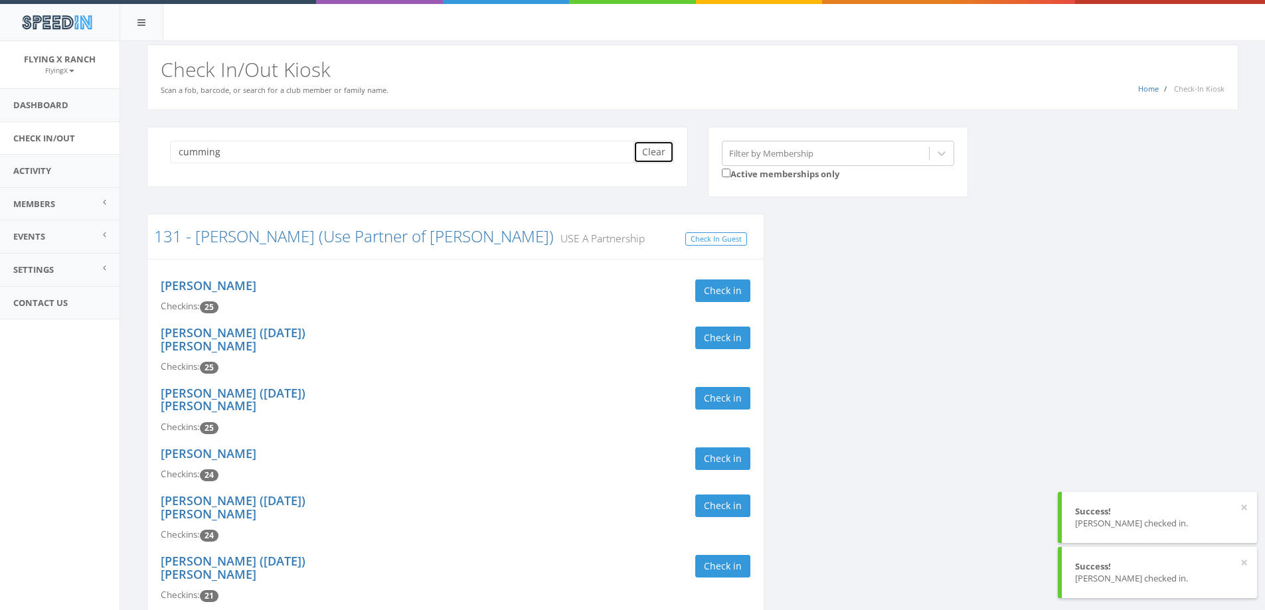
click at [650, 156] on button "Clear" at bounding box center [654, 152] width 41 height 23
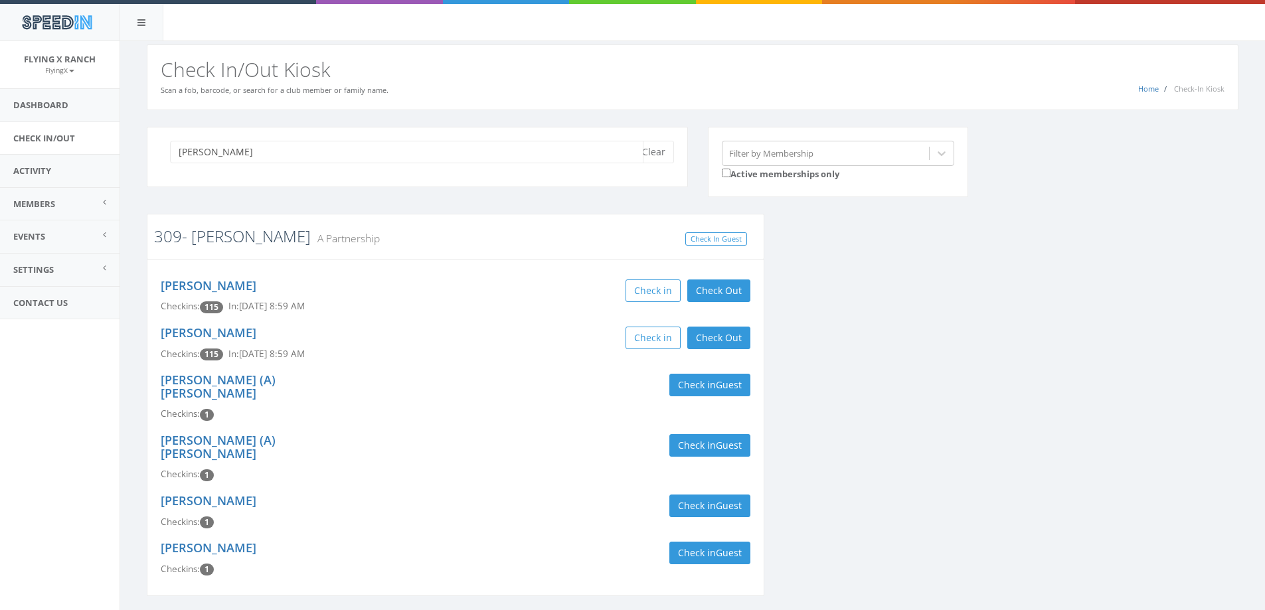
type input "[PERSON_NAME]"
click at [203, 234] on link "309- [PERSON_NAME]" at bounding box center [232, 236] width 157 height 22
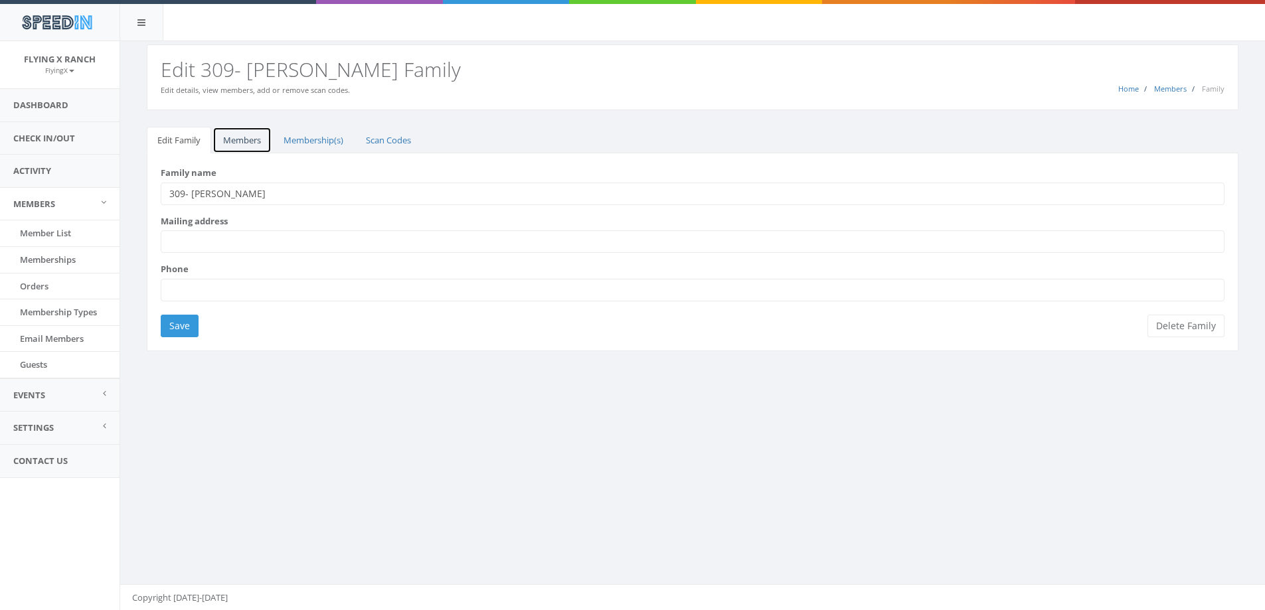
click at [239, 138] on link "Members" at bounding box center [242, 140] width 59 height 27
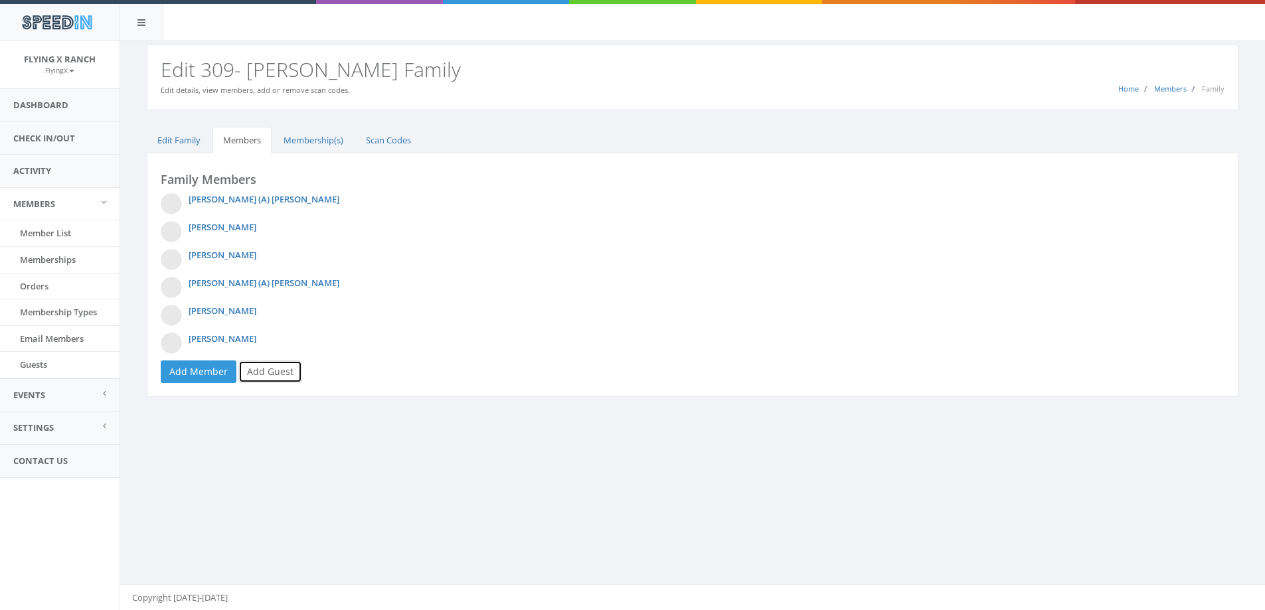
click at [285, 366] on link "Add Guest" at bounding box center [270, 372] width 64 height 23
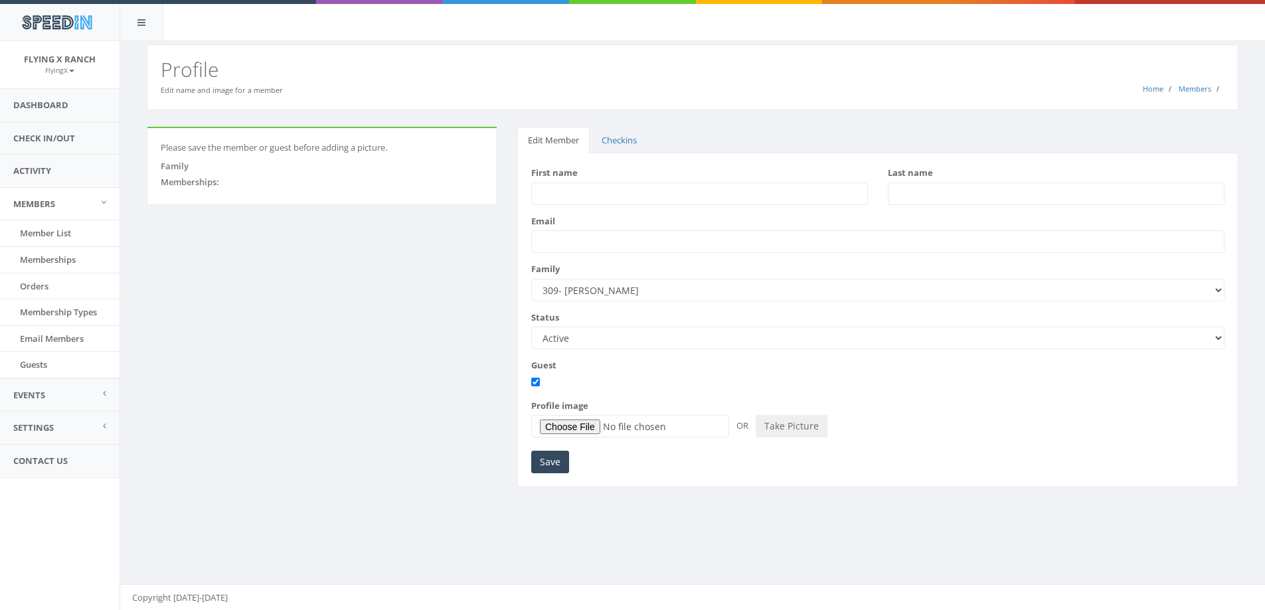
click at [582, 193] on input "First name" at bounding box center [699, 194] width 337 height 23
type input "Dianna"
type input "Nichols"
click at [549, 461] on input "Save" at bounding box center [550, 462] width 38 height 23
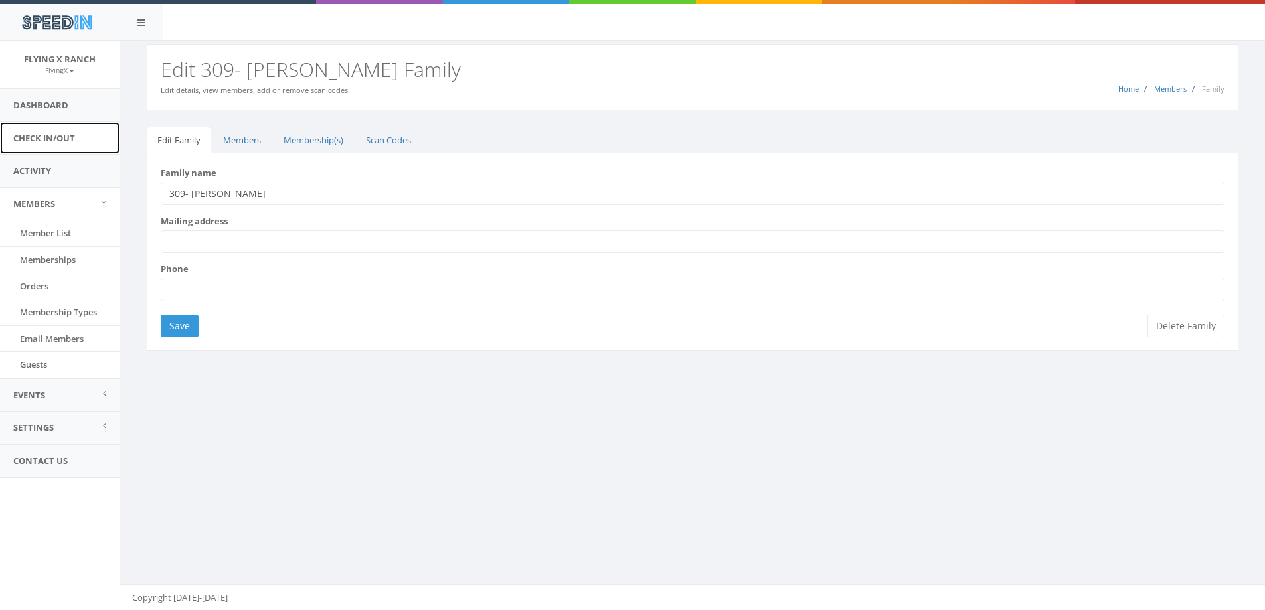
click at [27, 137] on link "Check In/Out" at bounding box center [60, 138] width 120 height 33
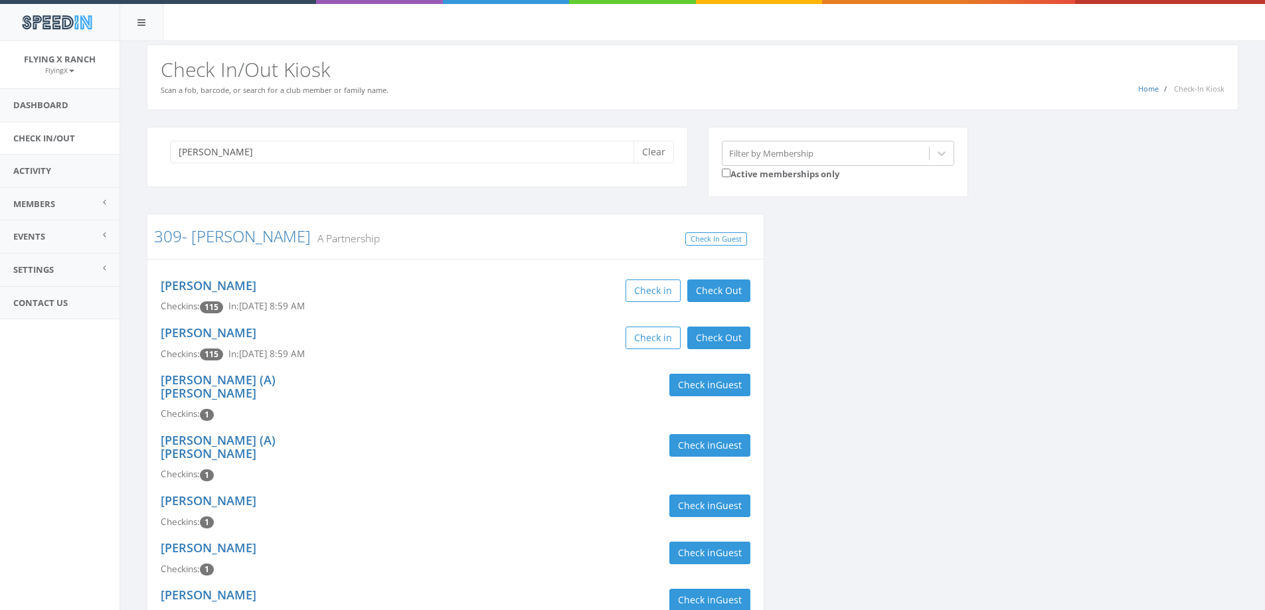
scroll to position [67, 0]
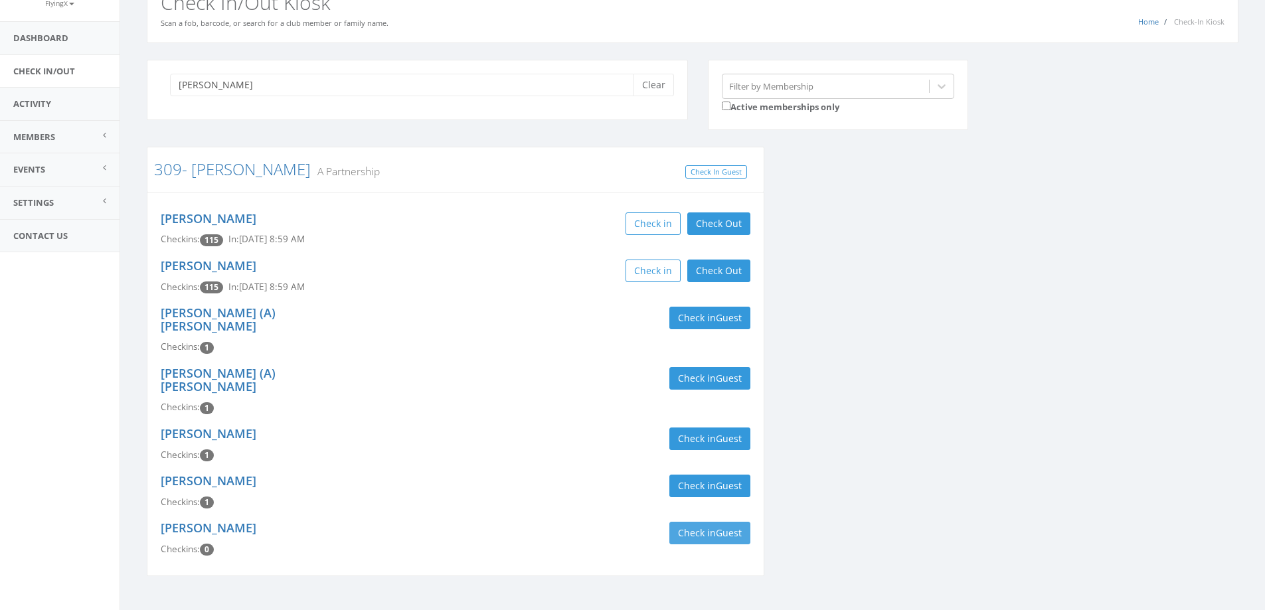
type input "[PERSON_NAME]"
click at [720, 527] on span "Guest" at bounding box center [729, 533] width 26 height 13
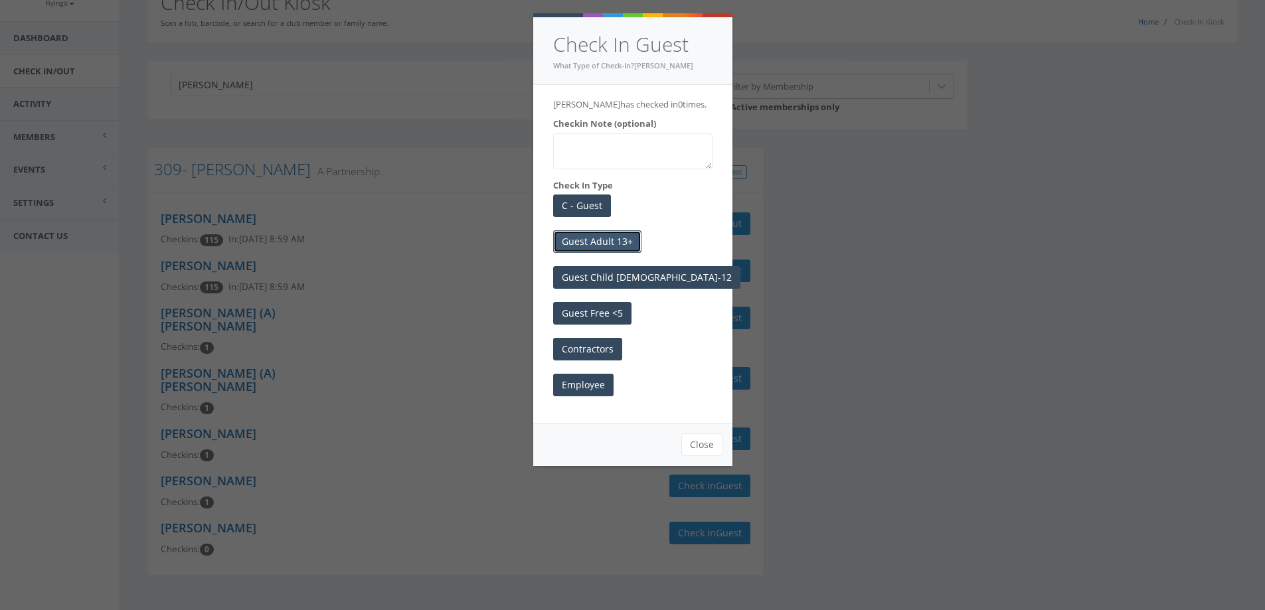
click at [608, 238] on button "Guest Adult 13+" at bounding box center [597, 241] width 88 height 23
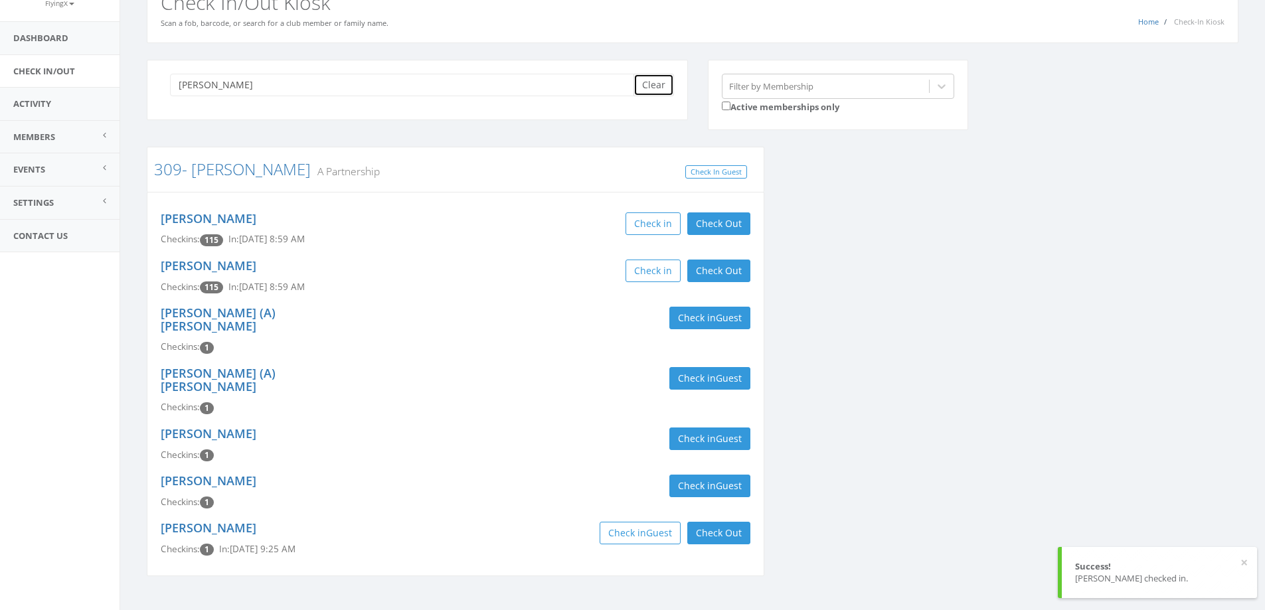
click at [656, 84] on button "Clear" at bounding box center [654, 85] width 41 height 23
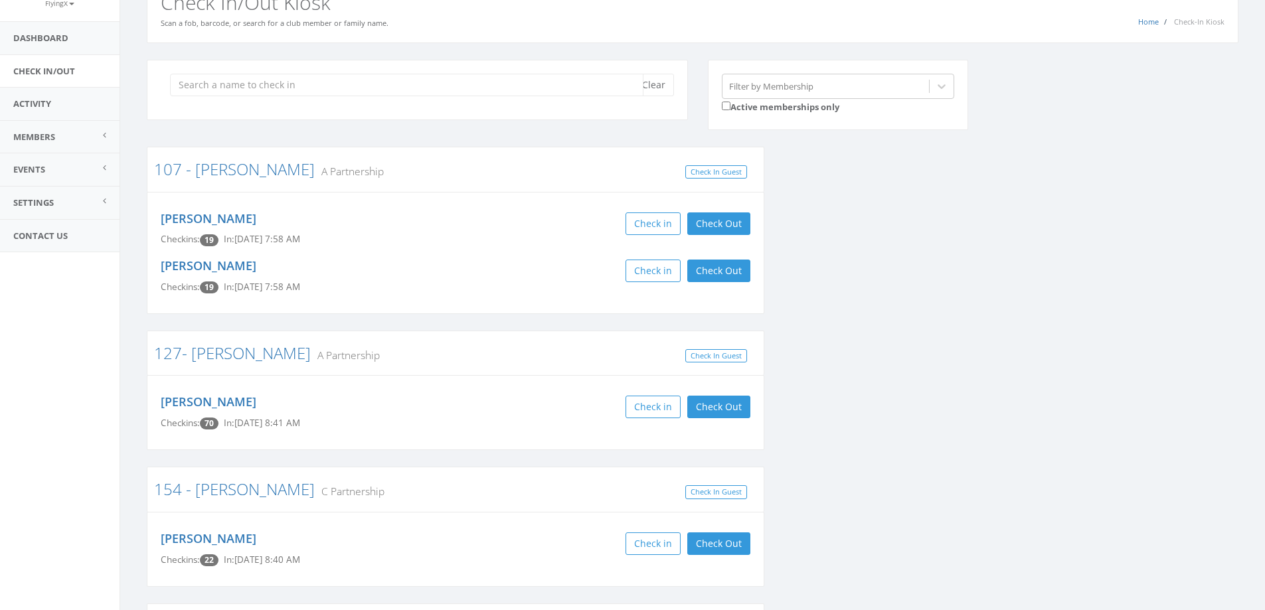
click at [191, 79] on input "search" at bounding box center [407, 85] width 474 height 23
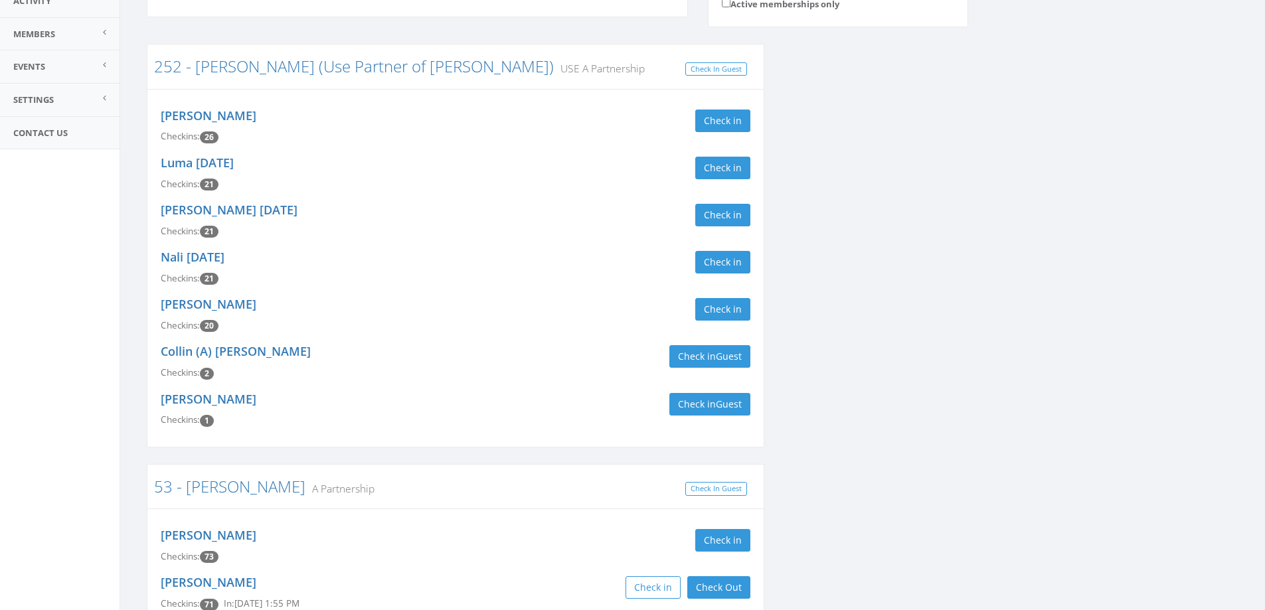
scroll to position [598, 0]
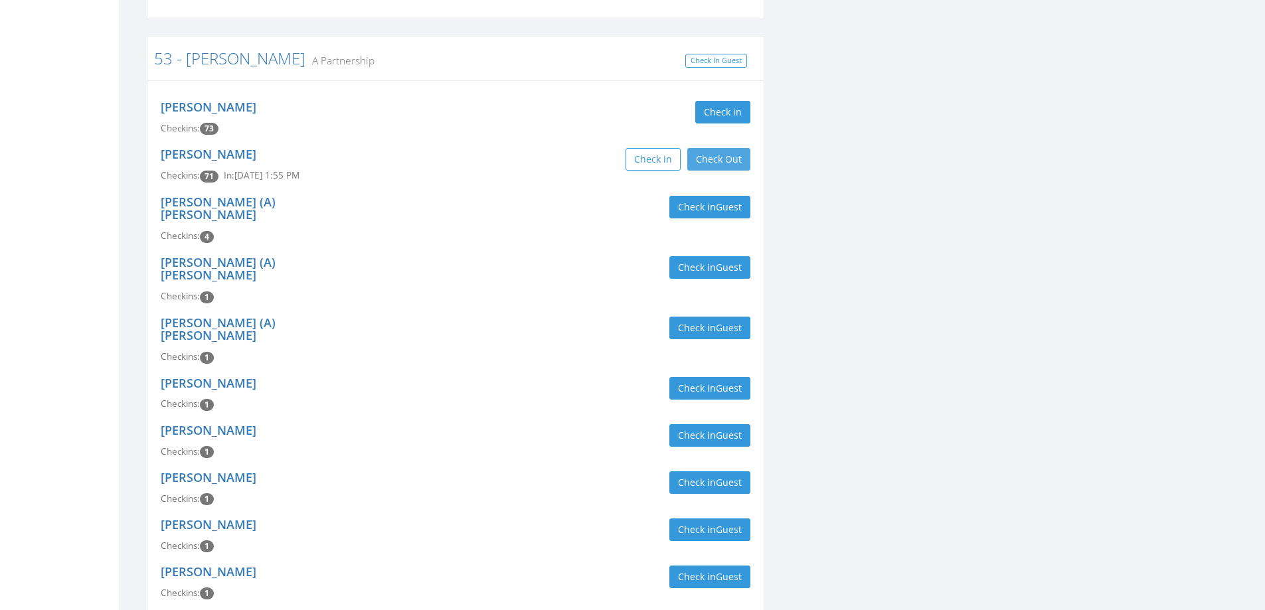
type input "[PERSON_NAME]"
click at [719, 151] on button "Check Out" at bounding box center [719, 159] width 63 height 23
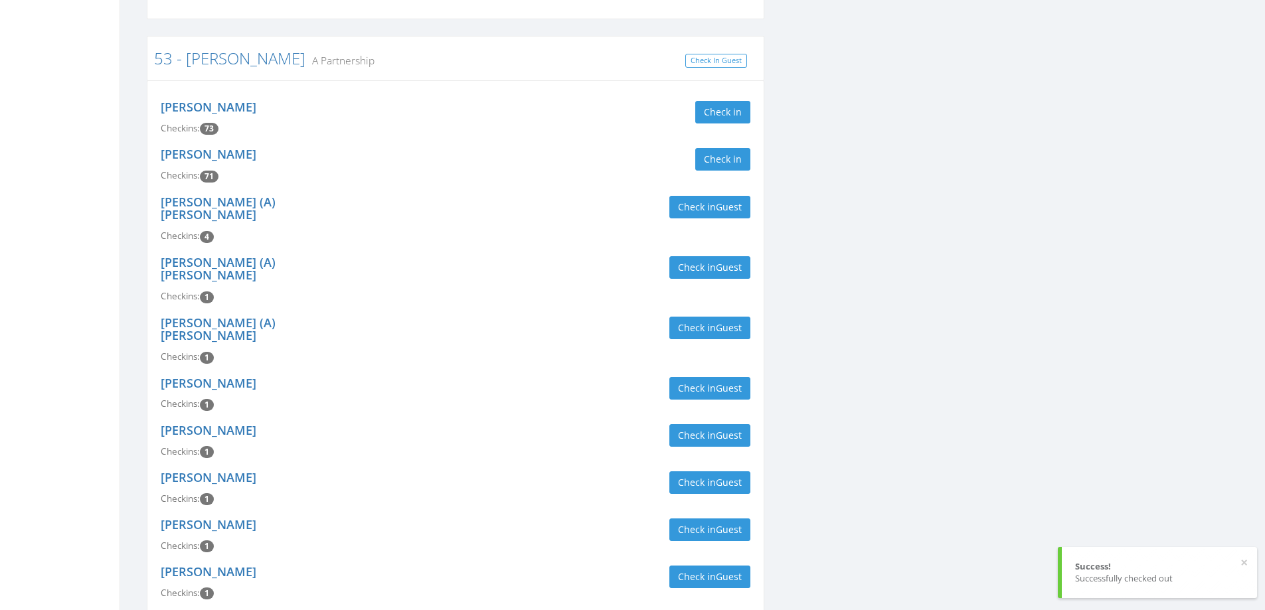
click at [466, 196] on div "Check in Guest" at bounding box center [608, 207] width 285 height 23
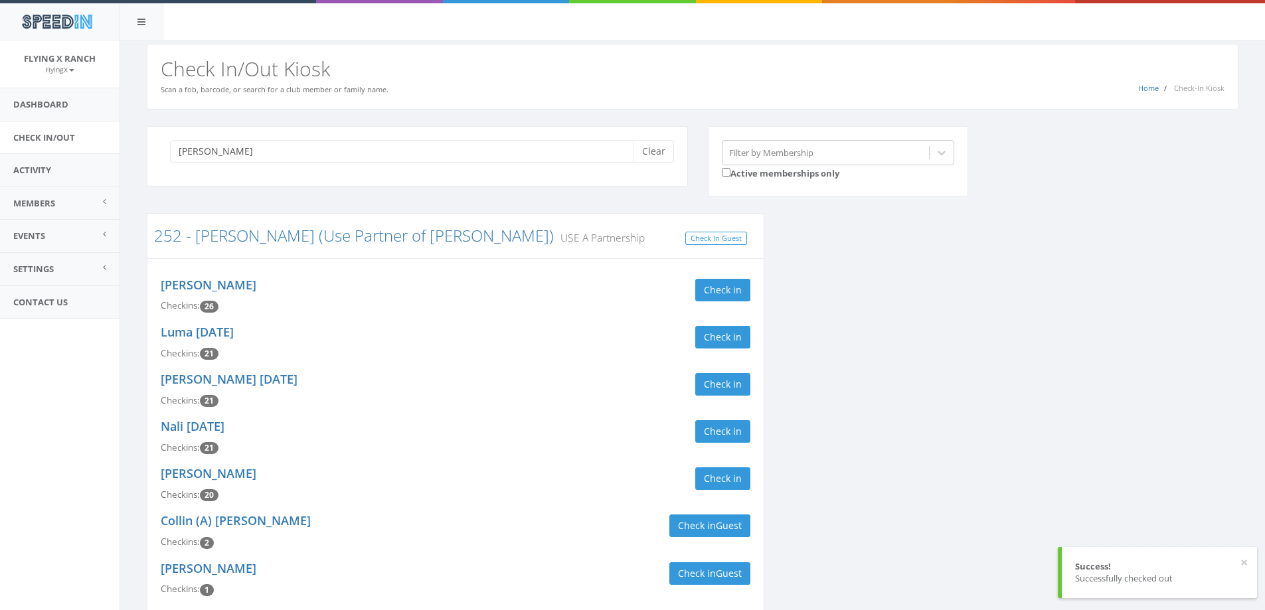
scroll to position [0, 0]
click at [646, 155] on button "Clear" at bounding box center [654, 152] width 41 height 23
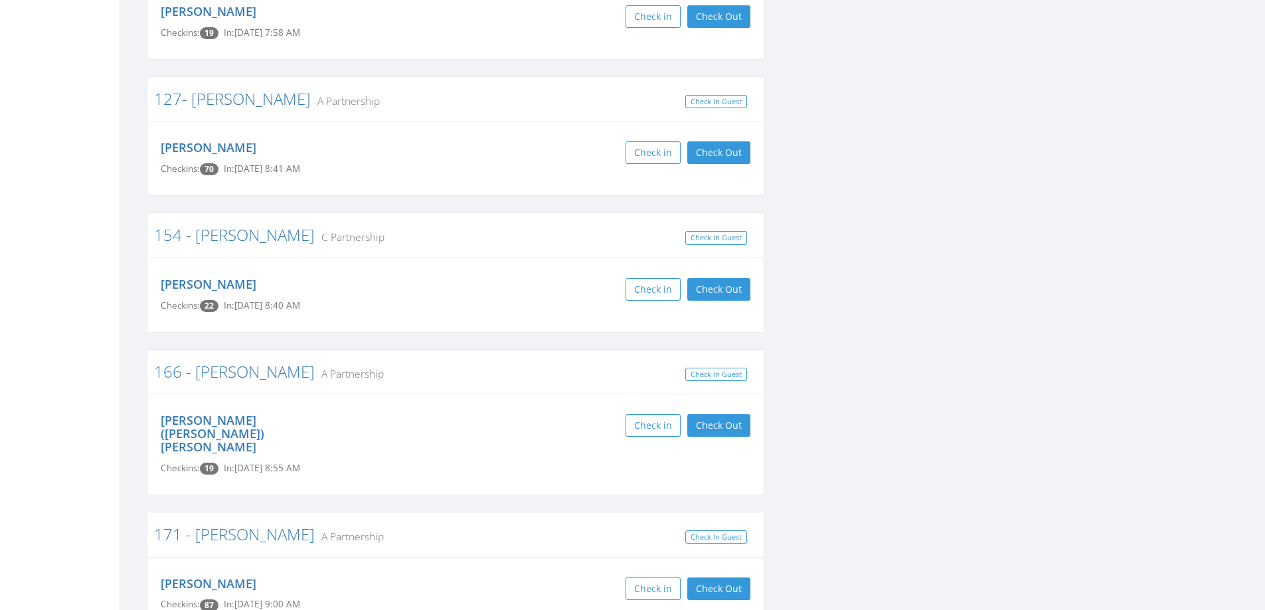
scroll to position [332, 0]
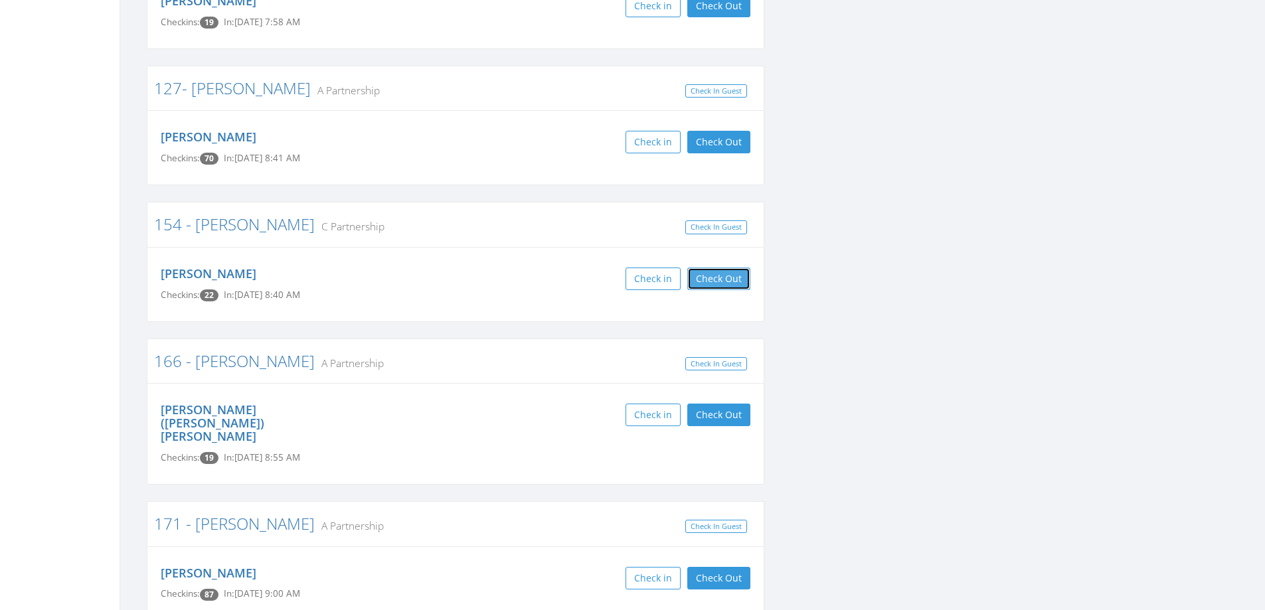
click at [717, 281] on button "Check Out" at bounding box center [719, 279] width 63 height 23
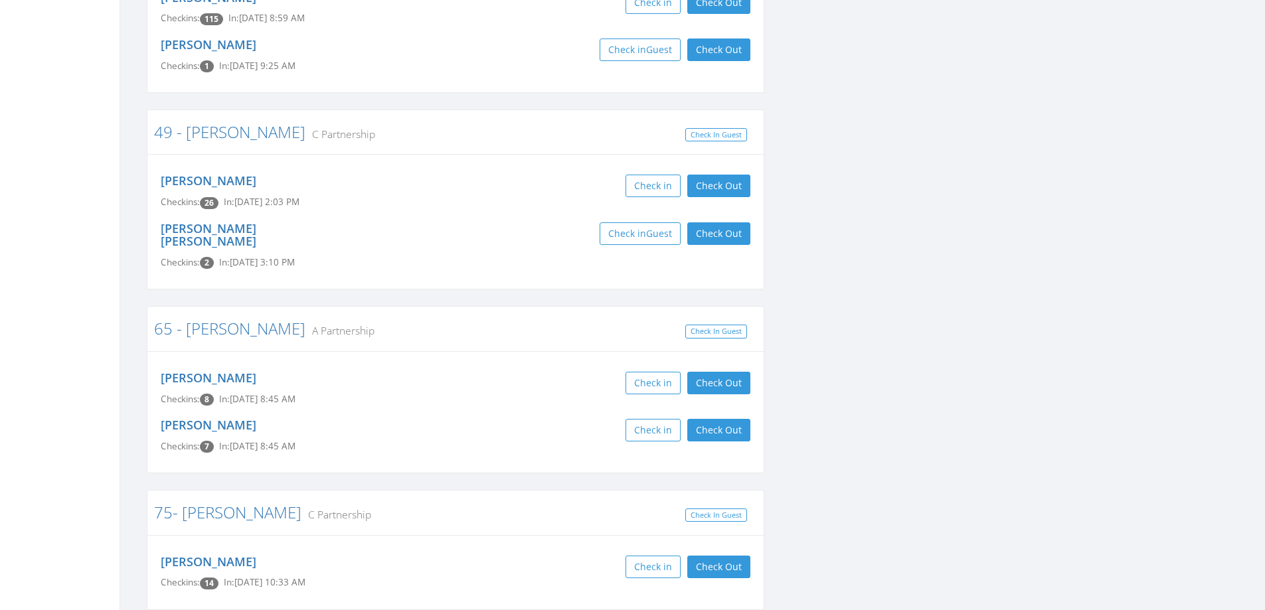
scroll to position [2391, 0]
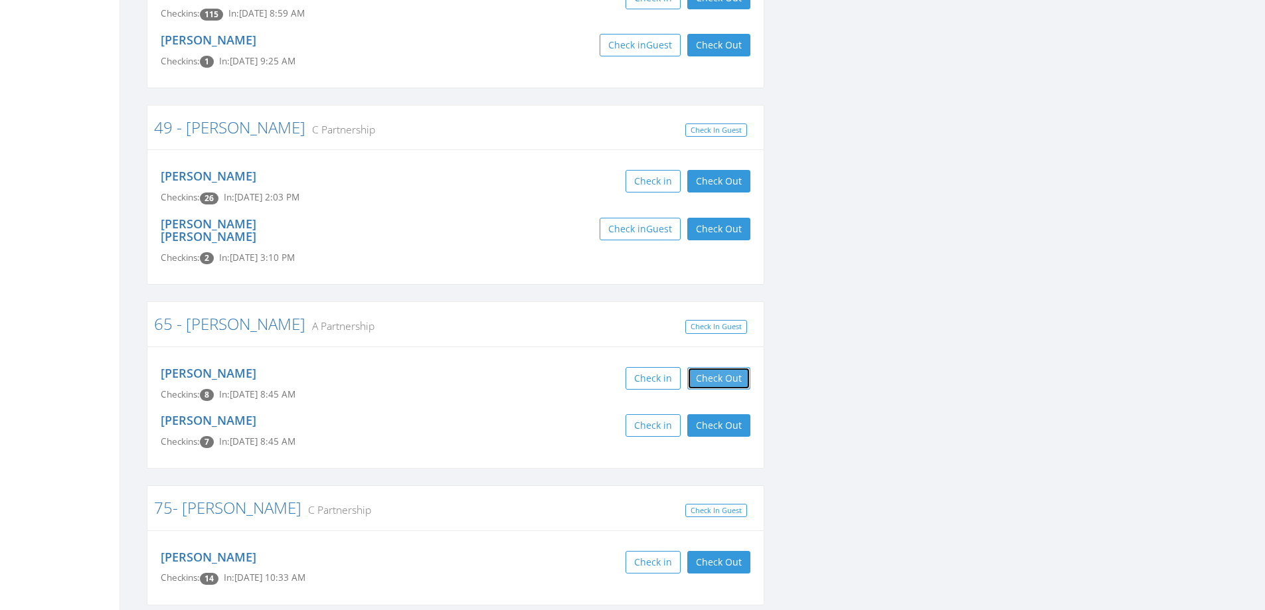
click at [717, 367] on button "Check Out" at bounding box center [719, 378] width 63 height 23
click at [709, 414] on button "Check Out" at bounding box center [719, 425] width 63 height 23
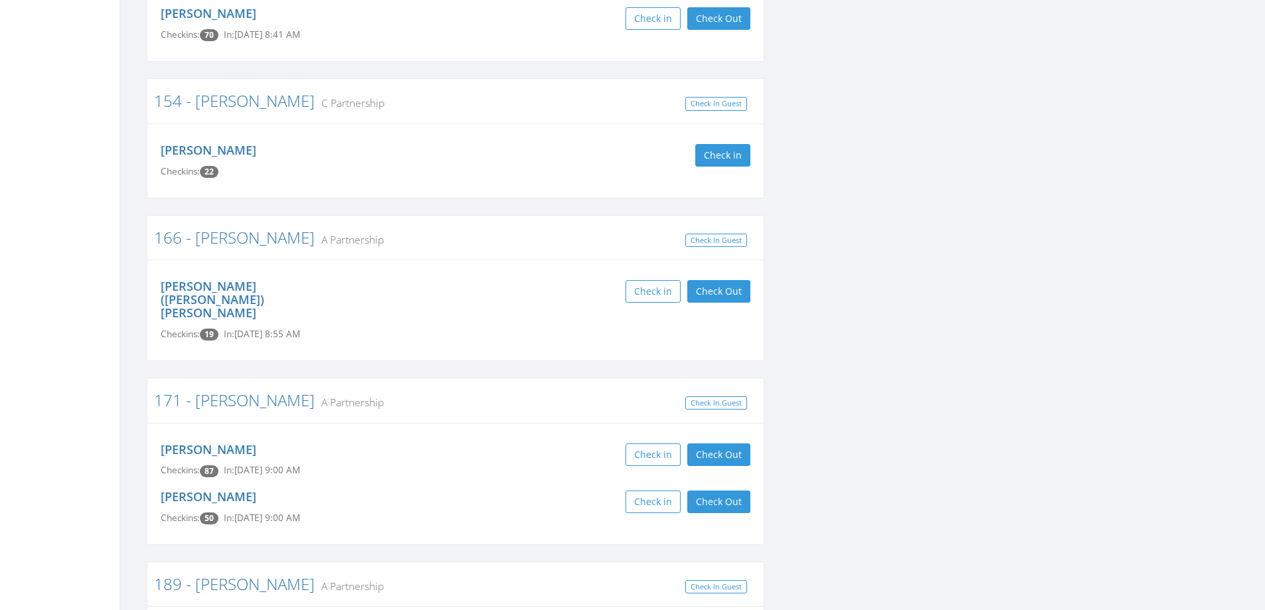
scroll to position [0, 0]
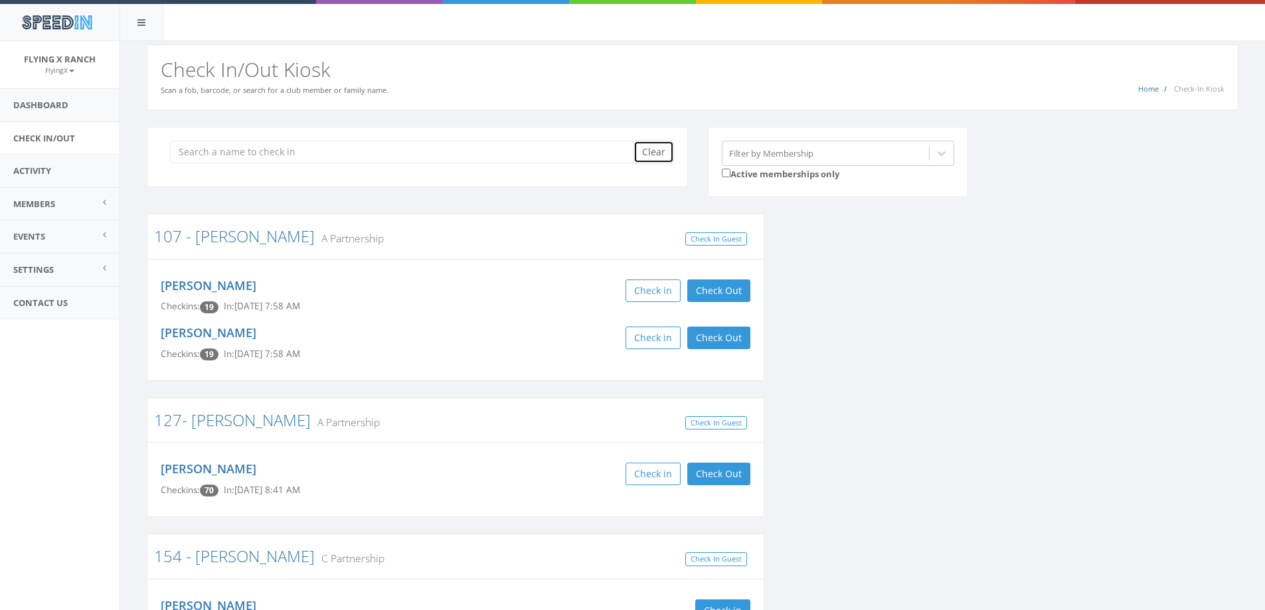
click at [659, 147] on button "Clear" at bounding box center [654, 152] width 41 height 23
